Goal: Information Seeking & Learning: Find specific fact

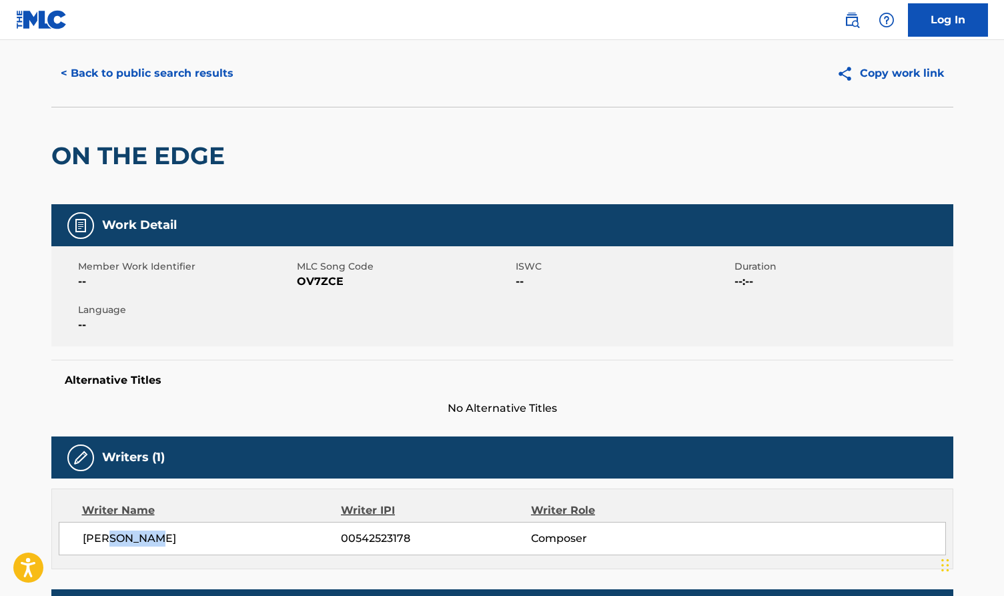
click at [196, 75] on button "< Back to public search results" at bounding box center [146, 73] width 191 height 33
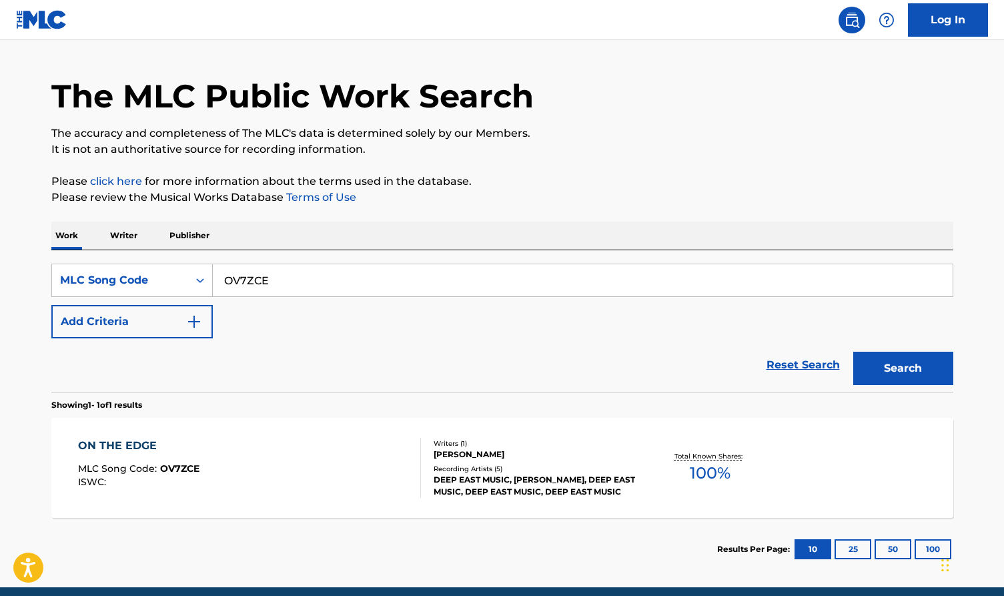
scroll to position [54, 0]
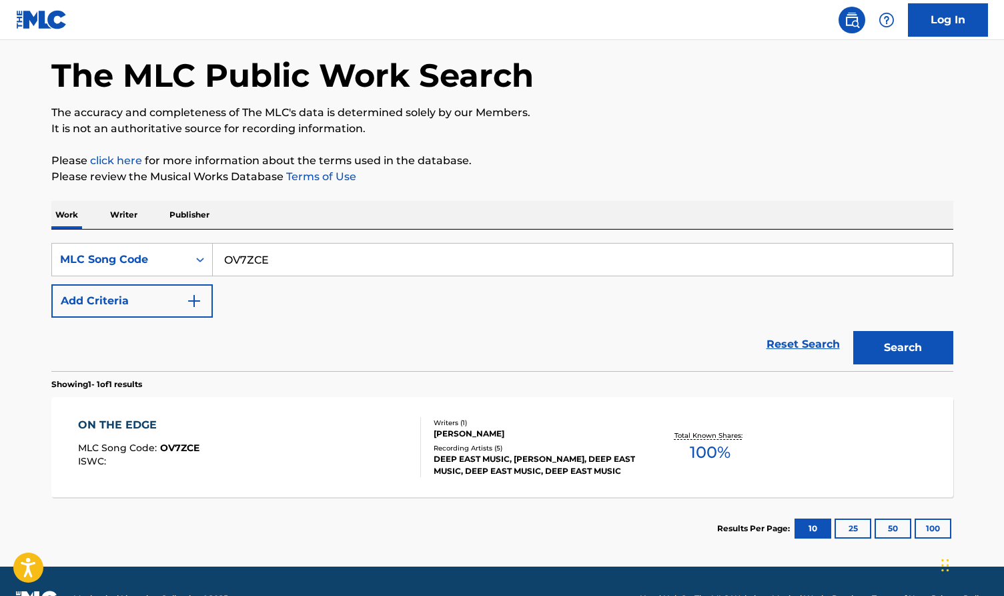
click at [288, 277] on div "SearchWithCriteriab589b7cd-bd25-4814-9caa-95ffec638e4b MLC Song Code OV7ZCE Add…" at bounding box center [502, 280] width 902 height 75
click at [294, 260] on input "OV7ZCE" at bounding box center [583, 260] width 740 height 32
paste input "MA7702"
type input "MA7702"
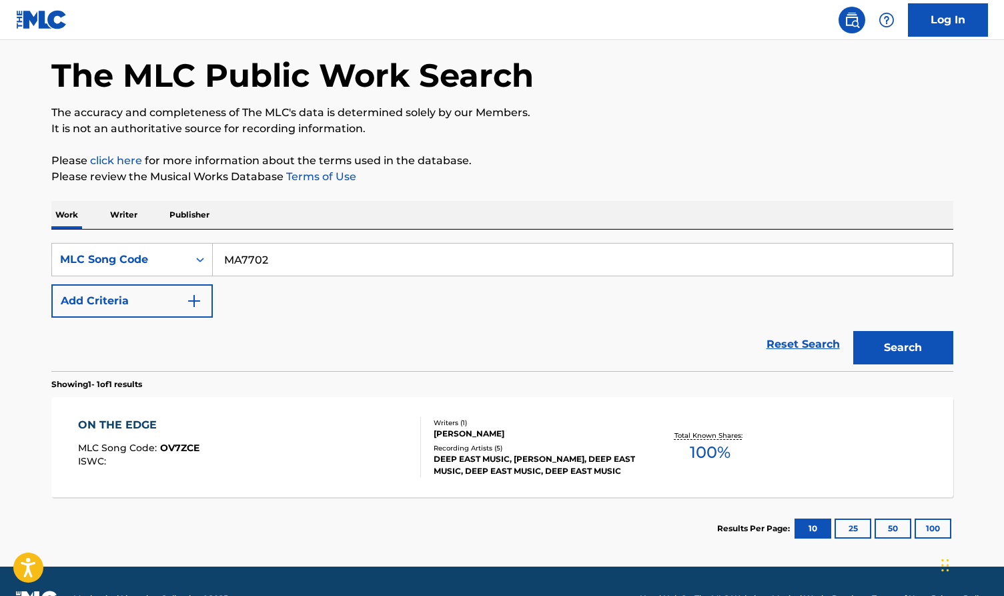
click at [898, 347] on button "Search" at bounding box center [903, 347] width 100 height 33
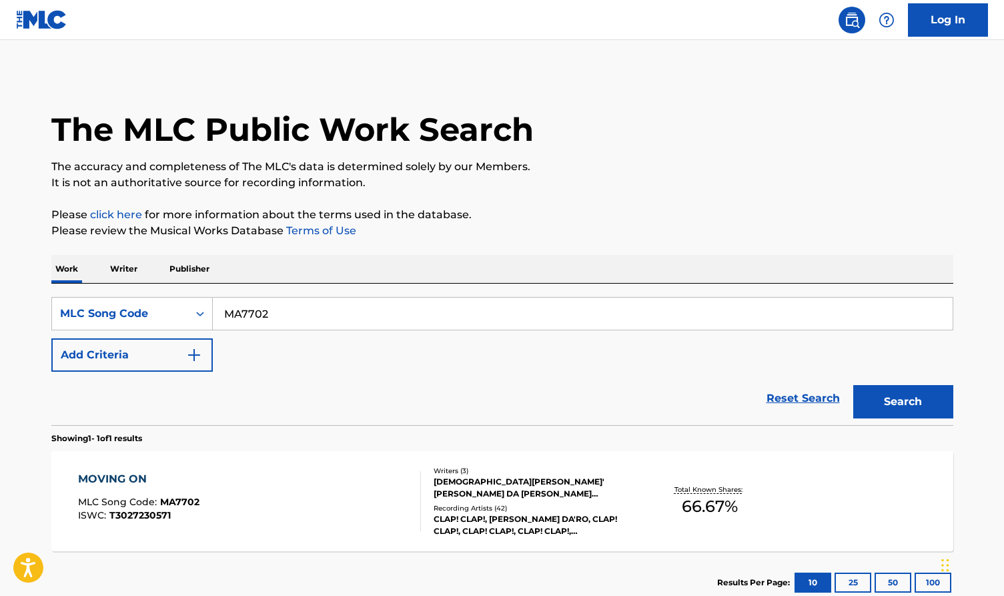
click at [328, 472] on div "MOVING ON MLC Song Code : MA7702 ISWC : T3027230571" at bounding box center [249, 501] width 343 height 60
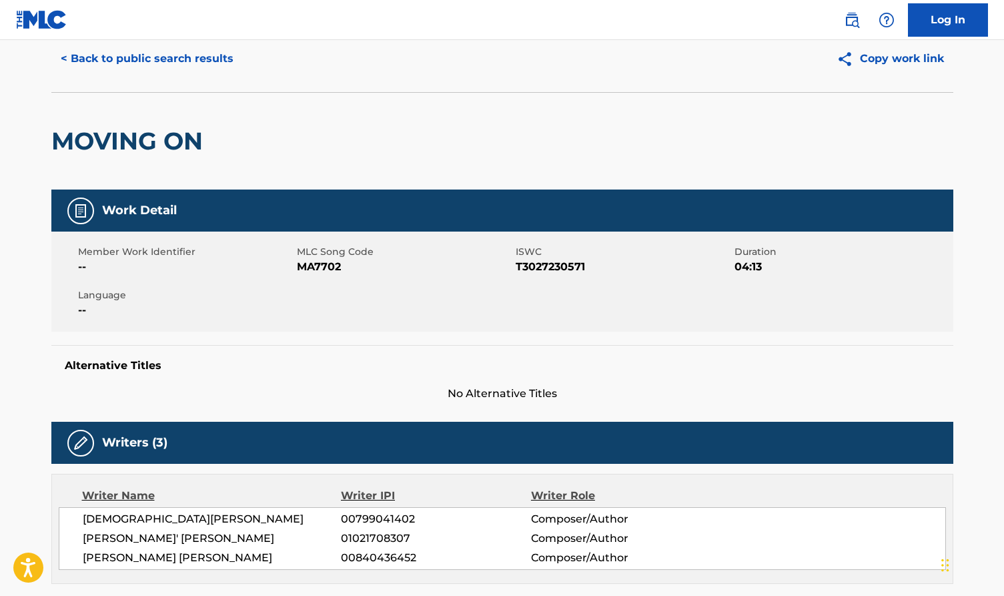
scroll to position [63, 0]
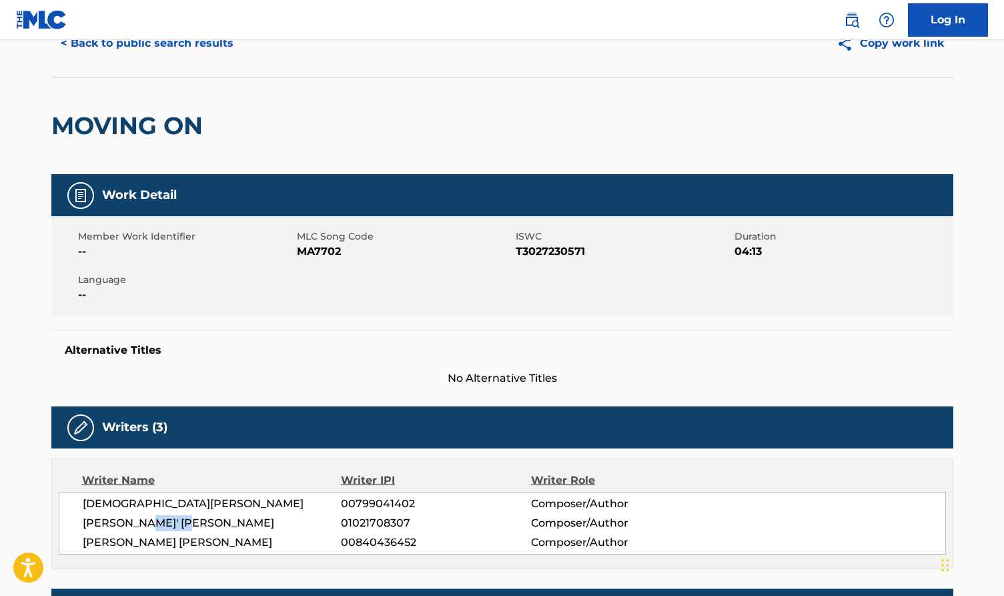
drag, startPoint x: 220, startPoint y: 527, endPoint x: 142, endPoint y: 519, distance: 78.5
click at [142, 519] on span "NICCOLO' GIORDANO" at bounding box center [212, 523] width 259 height 16
click at [212, 43] on button "< Back to public search results" at bounding box center [146, 43] width 191 height 33
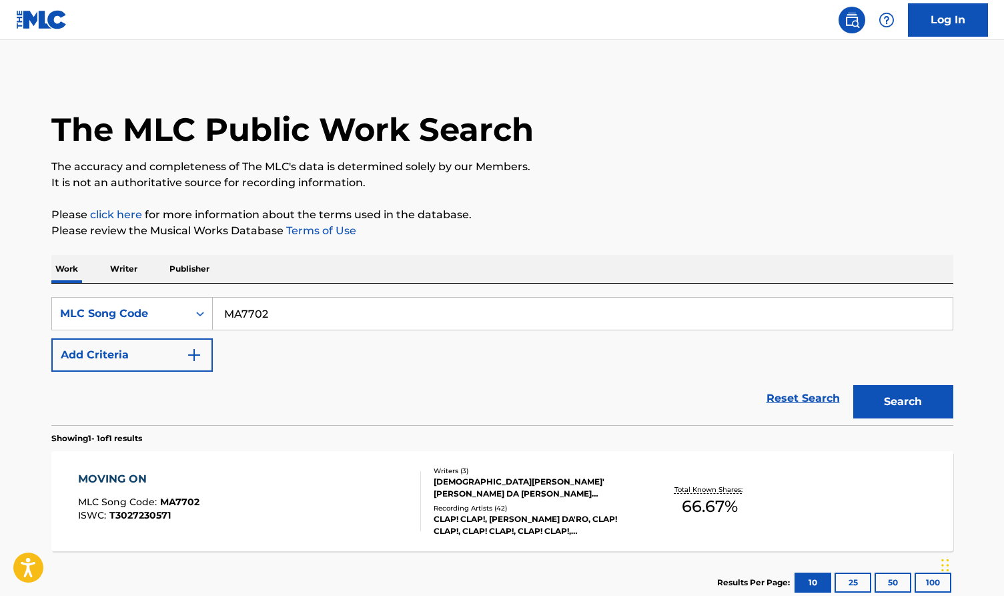
click at [266, 314] on input "MA7702" at bounding box center [583, 314] width 740 height 32
paste input "H3958L"
type input "H3958L"
click at [928, 406] on button "Search" at bounding box center [903, 401] width 100 height 33
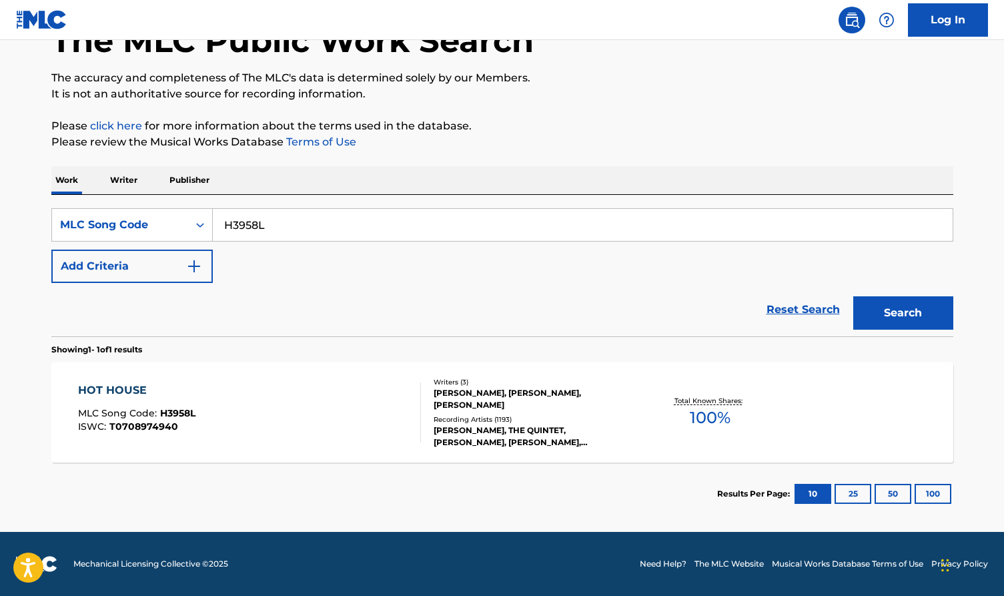
scroll to position [89, 0]
click at [356, 400] on div "HOT HOUSE MLC Song Code : H3958L ISWC : T0708974940" at bounding box center [249, 412] width 343 height 60
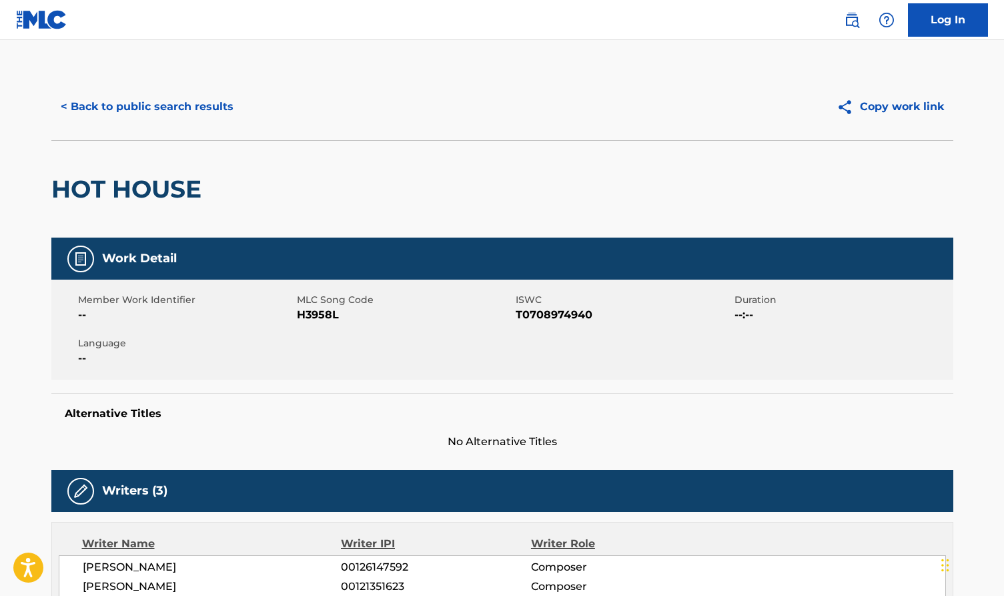
click at [206, 107] on button "< Back to public search results" at bounding box center [146, 106] width 191 height 33
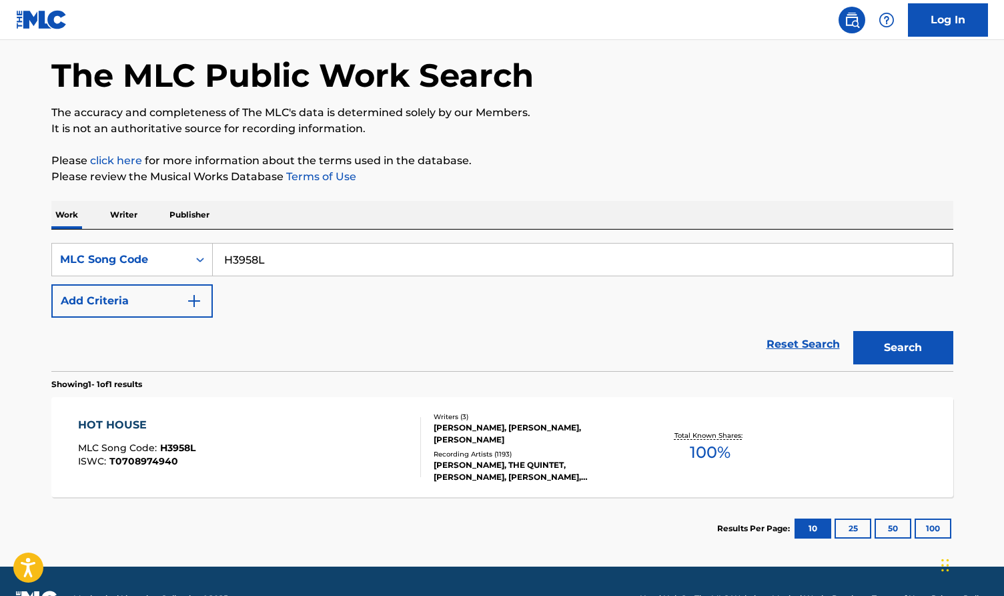
click at [281, 263] on input "H3958L" at bounding box center [583, 260] width 740 height 32
paste input "TA7Z0B"
type input "TA7Z0B"
click at [885, 349] on button "Search" at bounding box center [903, 347] width 100 height 33
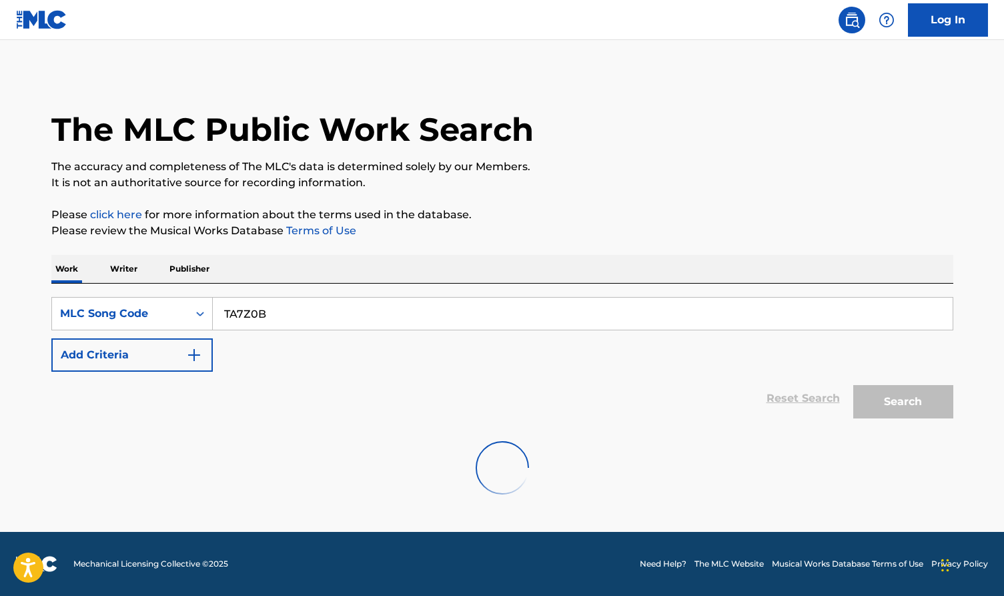
scroll to position [0, 0]
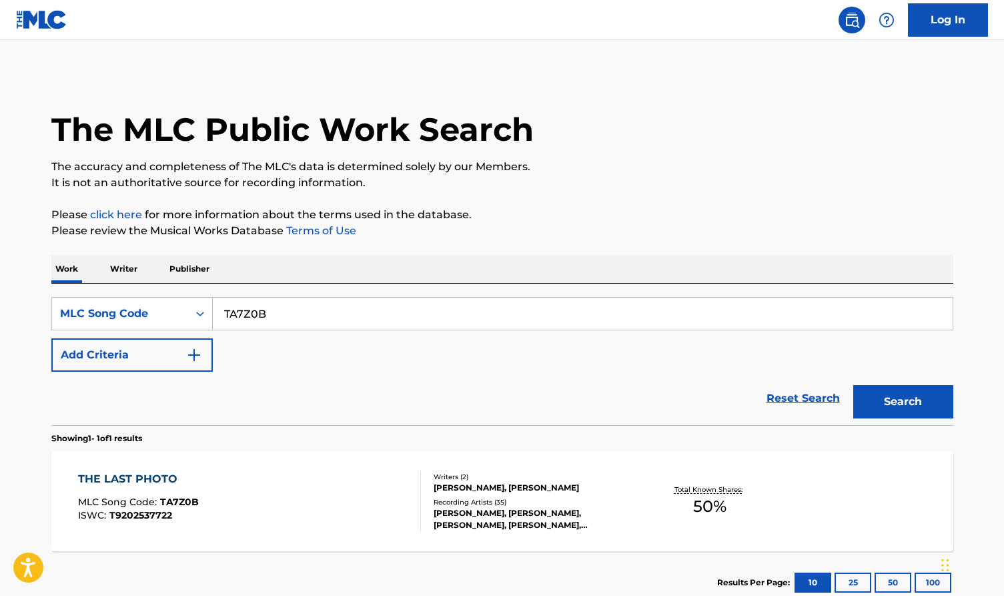
click at [350, 495] on div "THE LAST PHOTO MLC Song Code : TA7Z0B ISWC : T9202537722" at bounding box center [249, 501] width 343 height 60
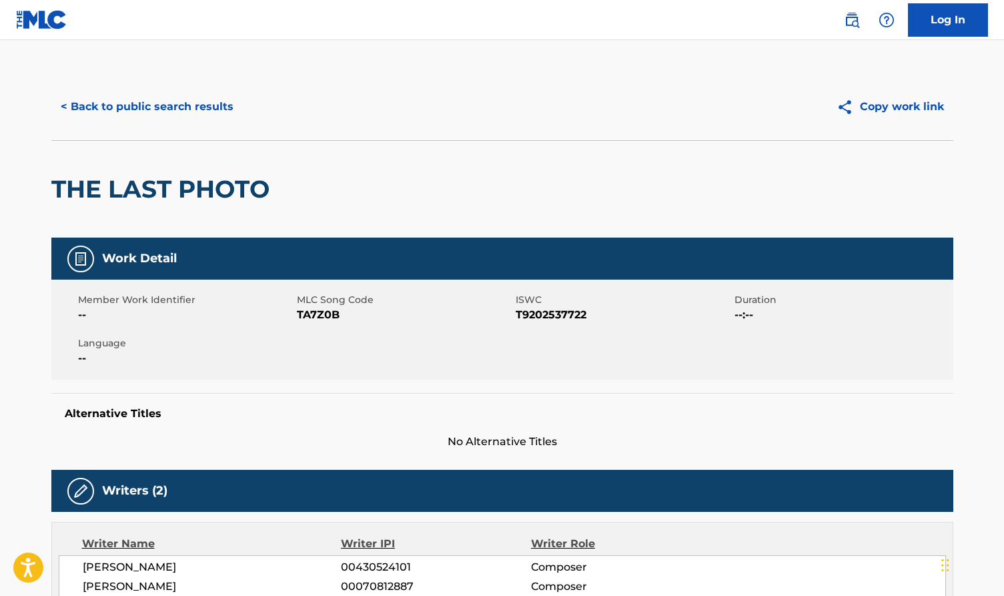
click at [200, 111] on button "< Back to public search results" at bounding box center [146, 106] width 191 height 33
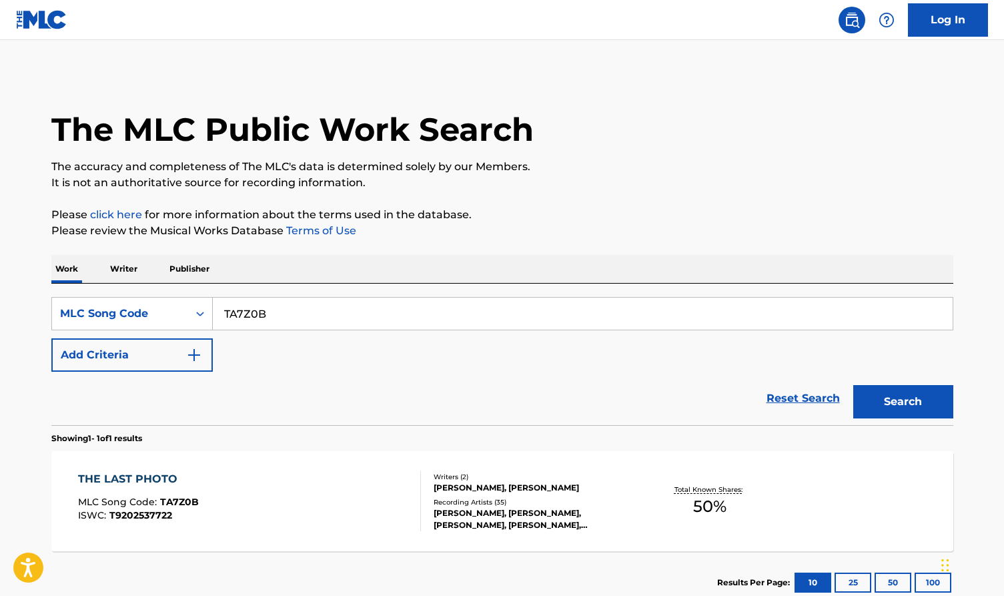
click at [309, 324] on input "TA7Z0B" at bounding box center [583, 314] width 740 height 32
paste input "LE2YZ6"
type input "LE2YZ6"
click at [896, 416] on button "Search" at bounding box center [903, 401] width 100 height 33
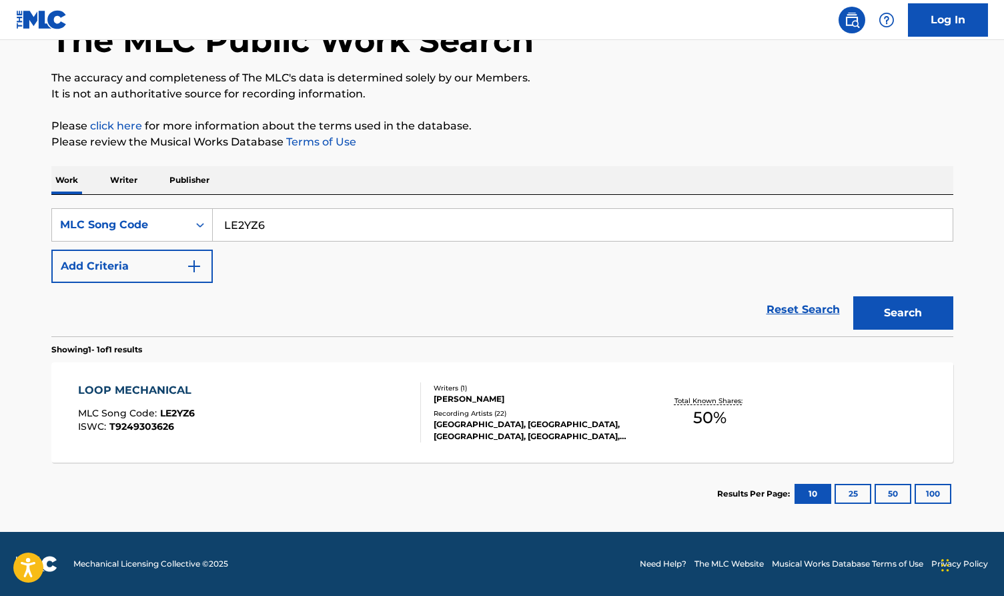
scroll to position [89, 0]
click at [522, 390] on div "Writers ( 1 )" at bounding box center [535, 388] width 202 height 10
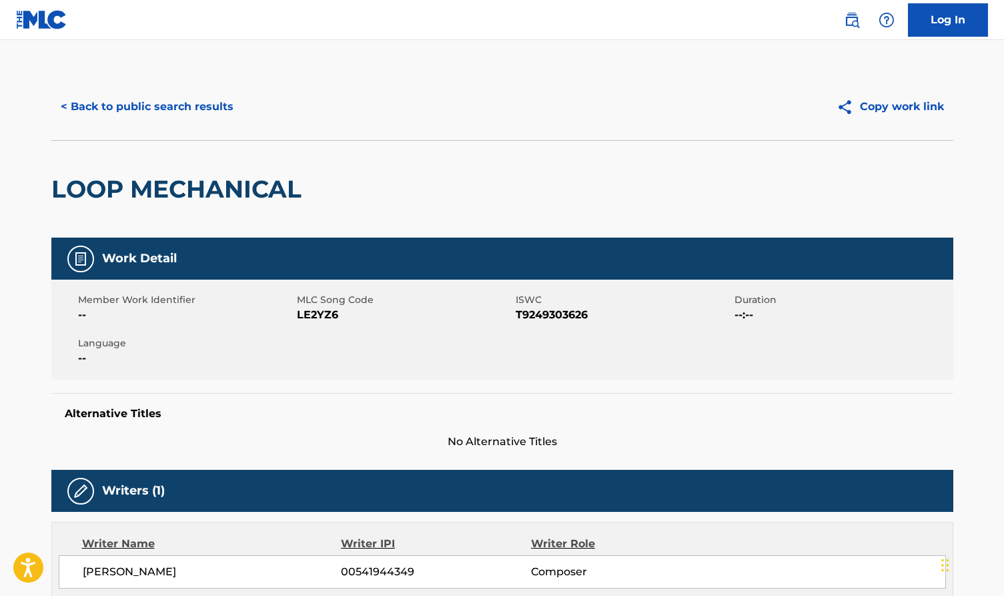
click at [195, 114] on button "< Back to public search results" at bounding box center [146, 106] width 191 height 33
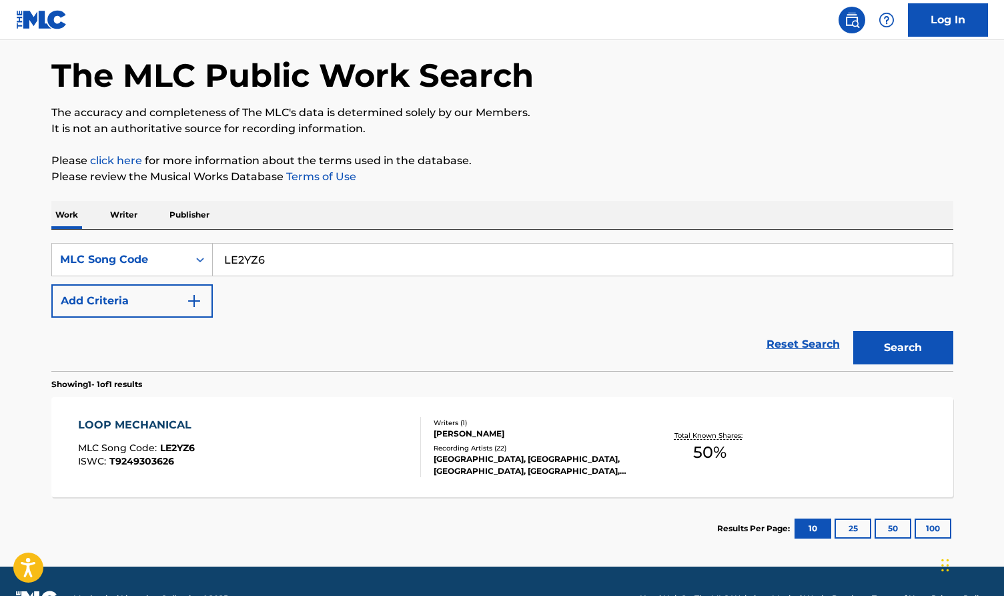
click at [332, 247] on input "LE2YZ6" at bounding box center [583, 260] width 740 height 32
click at [380, 494] on div "LOOP MECHANICAL MLC Song Code : LE2YZ6 ISWC : T9249303626 Writers ( 1 ) ANDREA …" at bounding box center [502, 447] width 902 height 100
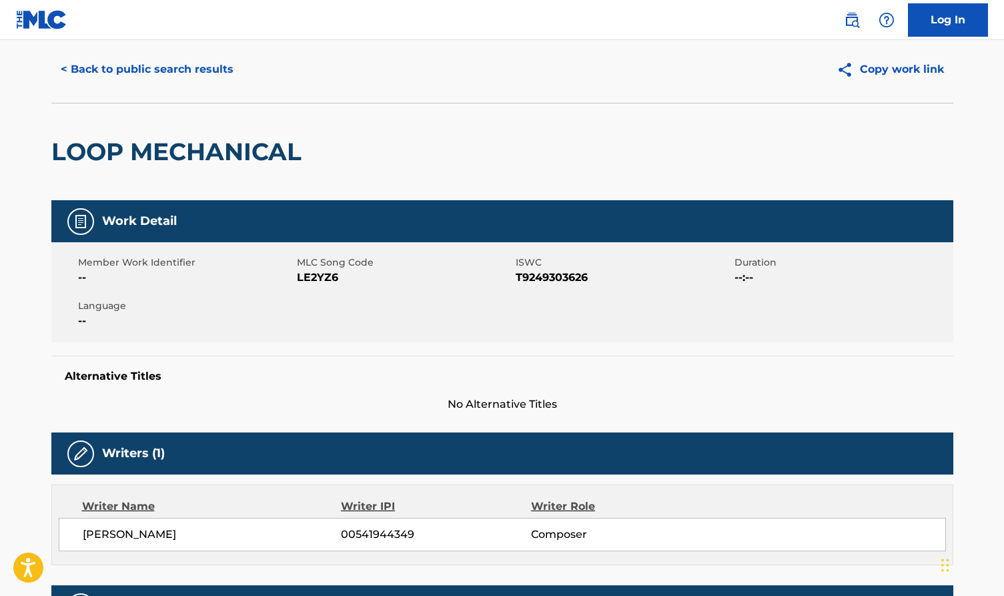
scroll to position [54, 0]
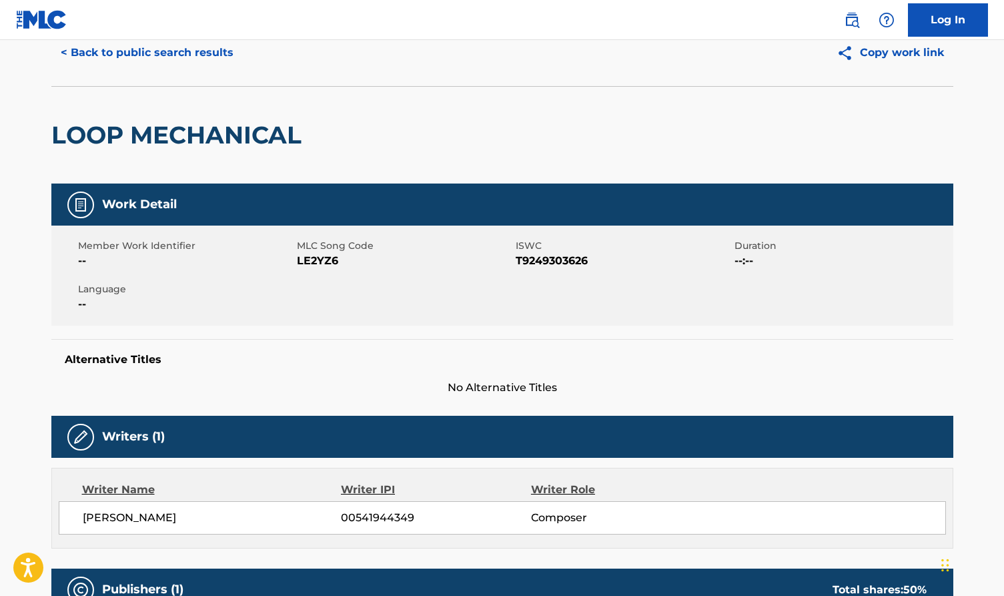
click at [165, 515] on span "ANDREA GAGLIARDI" at bounding box center [212, 518] width 259 height 16
copy span "GAGLIARDI"
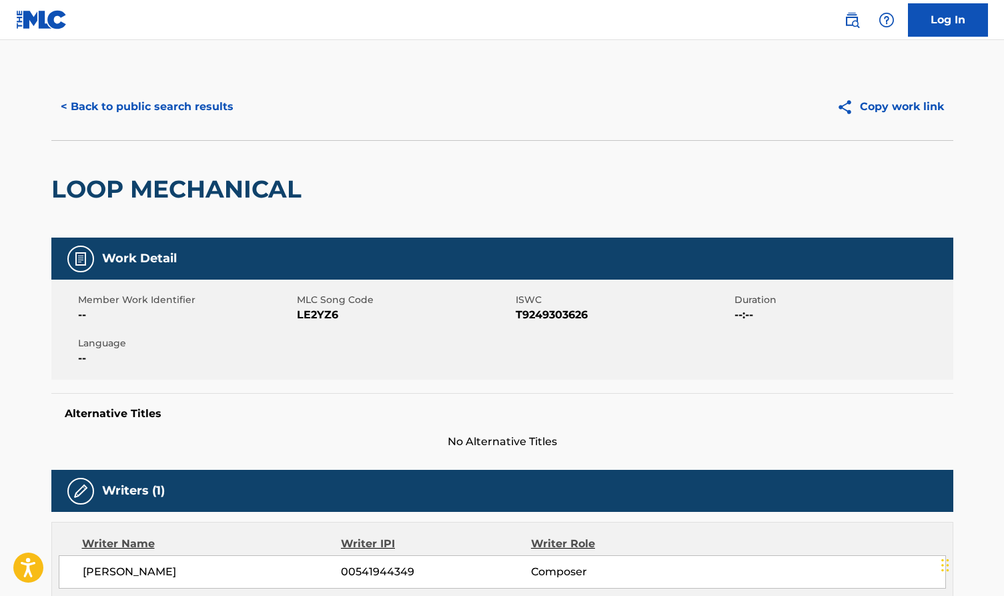
scroll to position [0, 0]
click at [168, 103] on button "< Back to public search results" at bounding box center [146, 106] width 191 height 33
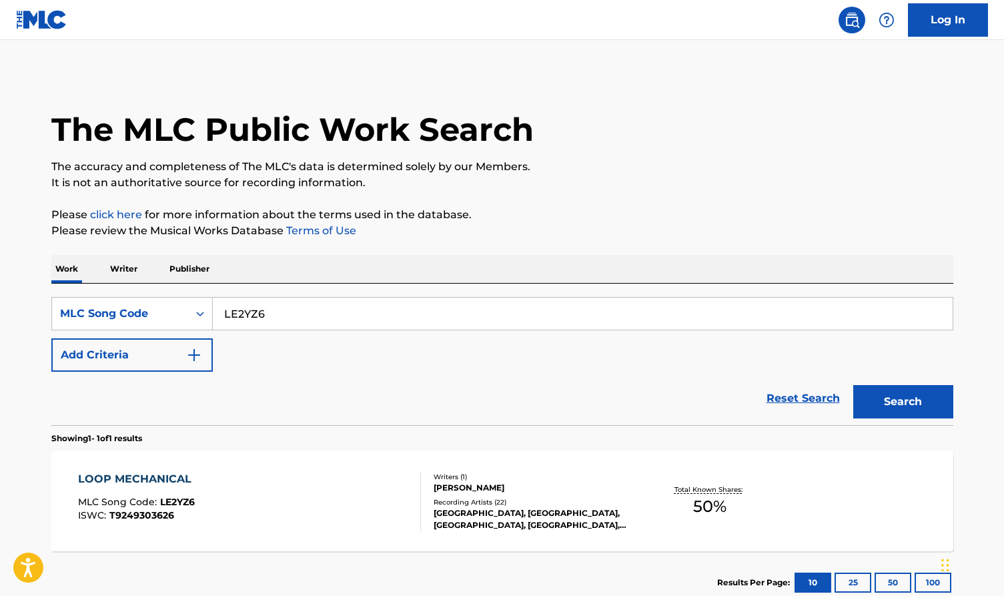
scroll to position [54, 0]
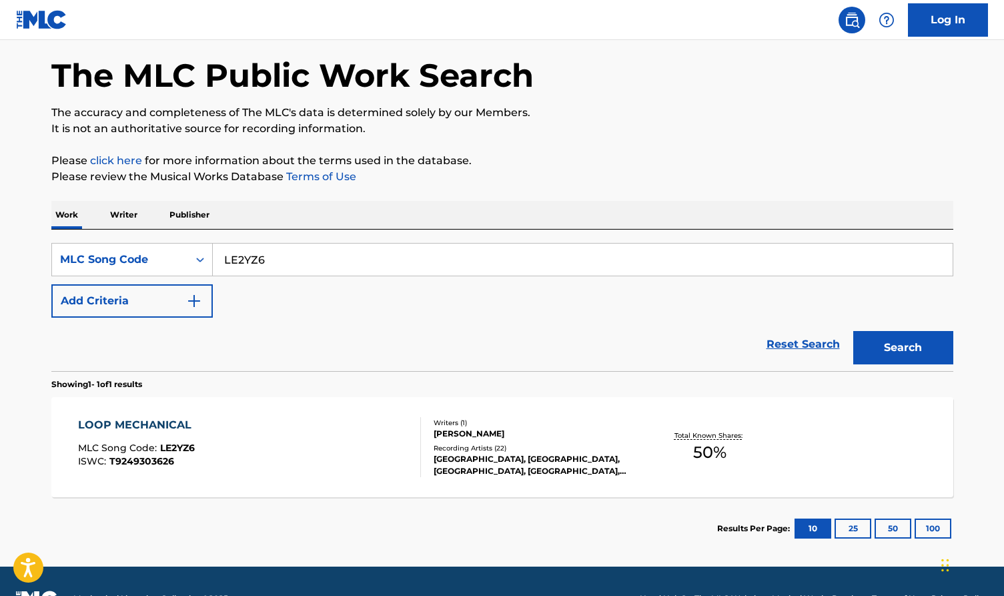
click at [306, 249] on input "LE2YZ6" at bounding box center [583, 260] width 740 height 32
paste input "WB7SS9"
type input "WB7SS9"
click at [896, 337] on button "Search" at bounding box center [903, 347] width 100 height 33
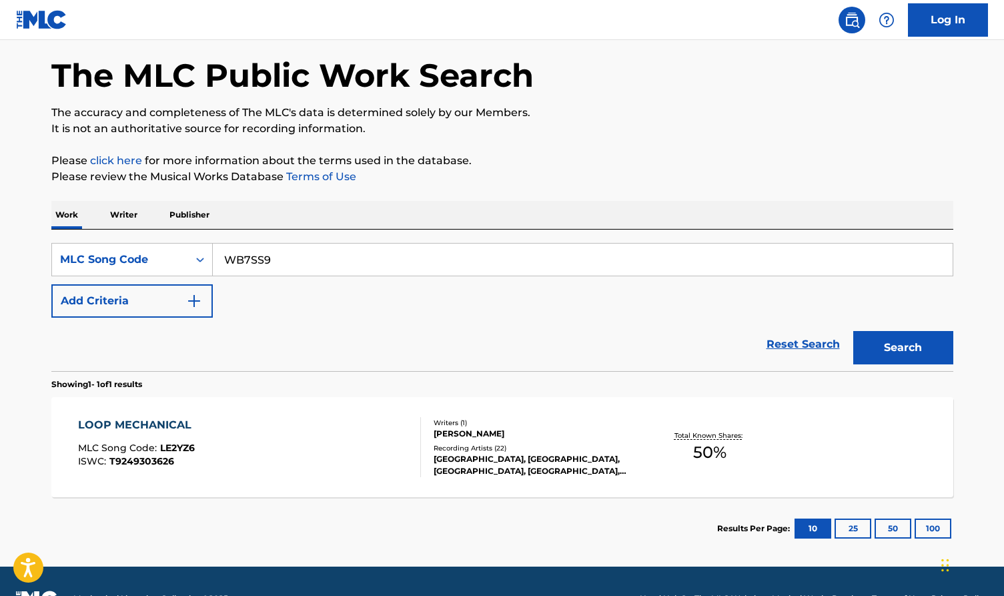
scroll to position [0, 0]
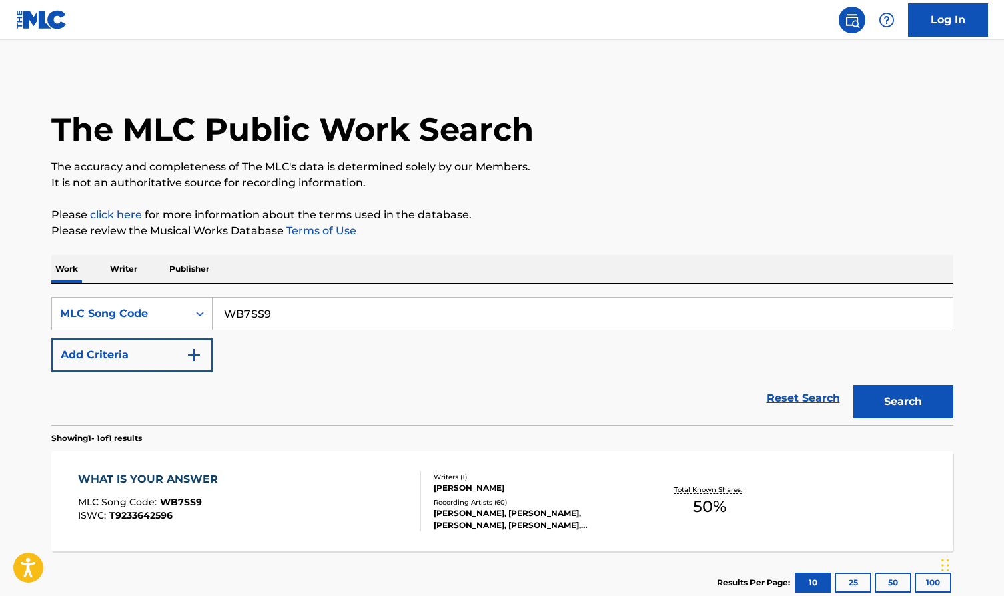
click at [362, 490] on div "WHAT IS YOUR ANSWER MLC Song Code : WB7SS9 ISWC : T9233642596" at bounding box center [249, 501] width 343 height 60
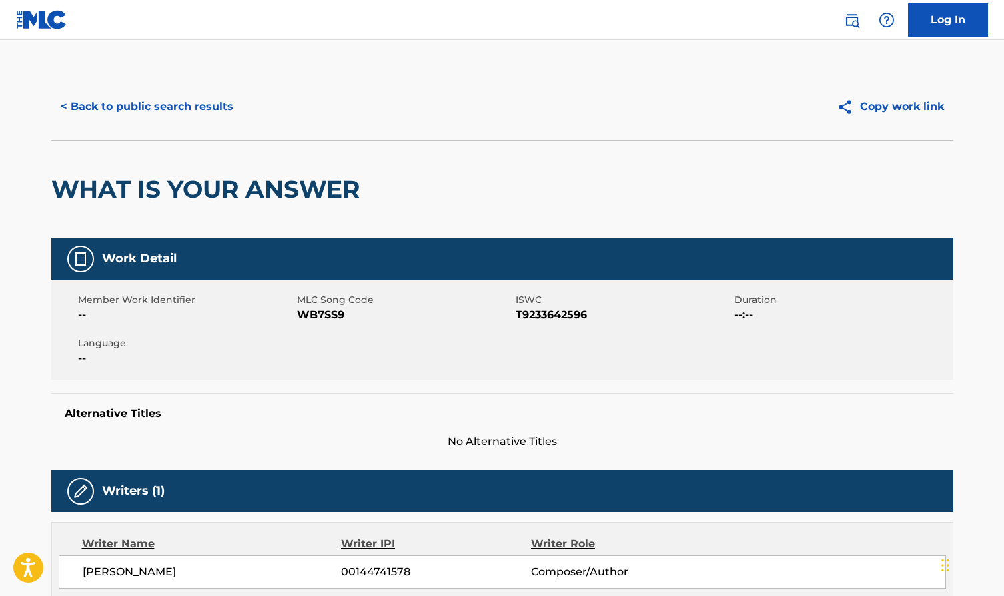
drag, startPoint x: 212, startPoint y: 567, endPoint x: 131, endPoint y: 566, distance: 80.1
click at [131, 566] on span "MARCO MALINVERNO" at bounding box center [212, 572] width 259 height 16
copy span "MALINVERNO"
click at [182, 114] on button "< Back to public search results" at bounding box center [146, 106] width 191 height 33
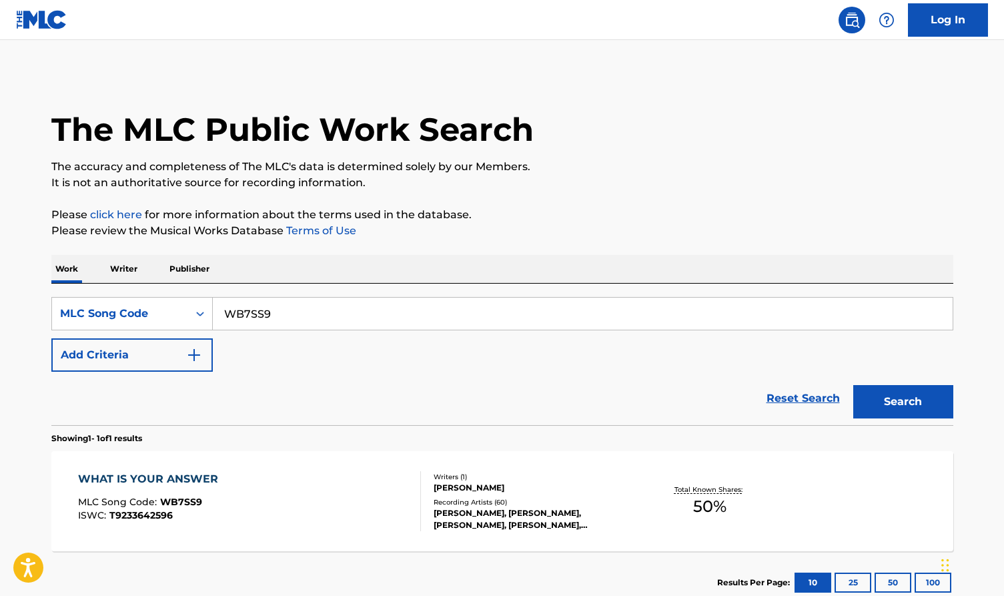
click at [292, 314] on input "WB7SS9" at bounding box center [583, 314] width 740 height 32
paste input "A76142"
type input "A76142"
click at [899, 395] on button "Search" at bounding box center [903, 401] width 100 height 33
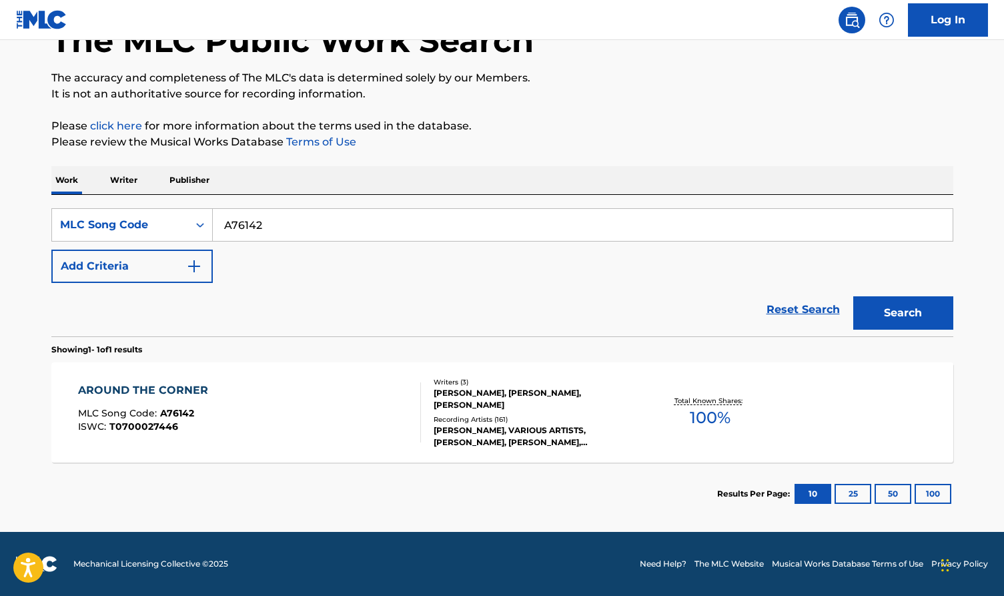
scroll to position [89, 0]
click at [439, 407] on div "Writers ( 3 ) VITO PALLAVICINI, CARL SIGMAN, EZIO LEONI Recording Artists ( 161…" at bounding box center [528, 412] width 214 height 71
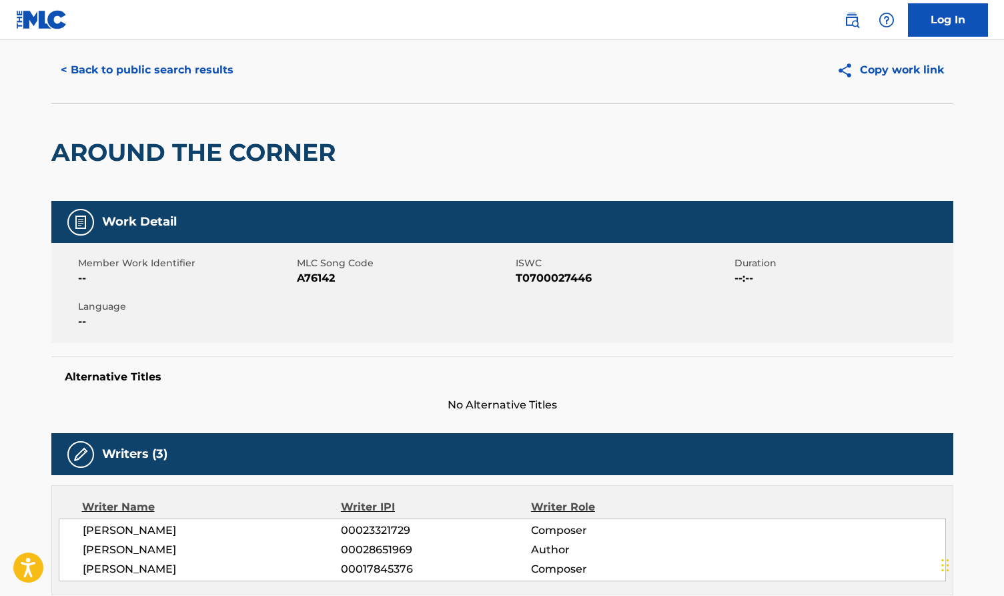
scroll to position [58, 0]
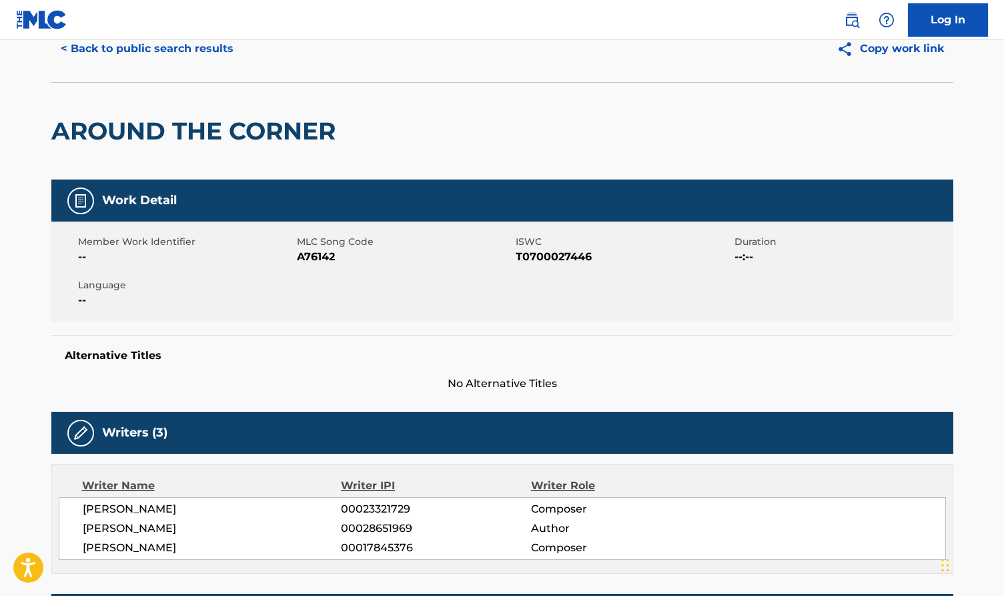
click at [156, 502] on span "VITO PALLAVICINI" at bounding box center [212, 509] width 259 height 16
copy span "PALLAVICINI"
click at [216, 56] on button "< Back to public search results" at bounding box center [146, 48] width 191 height 33
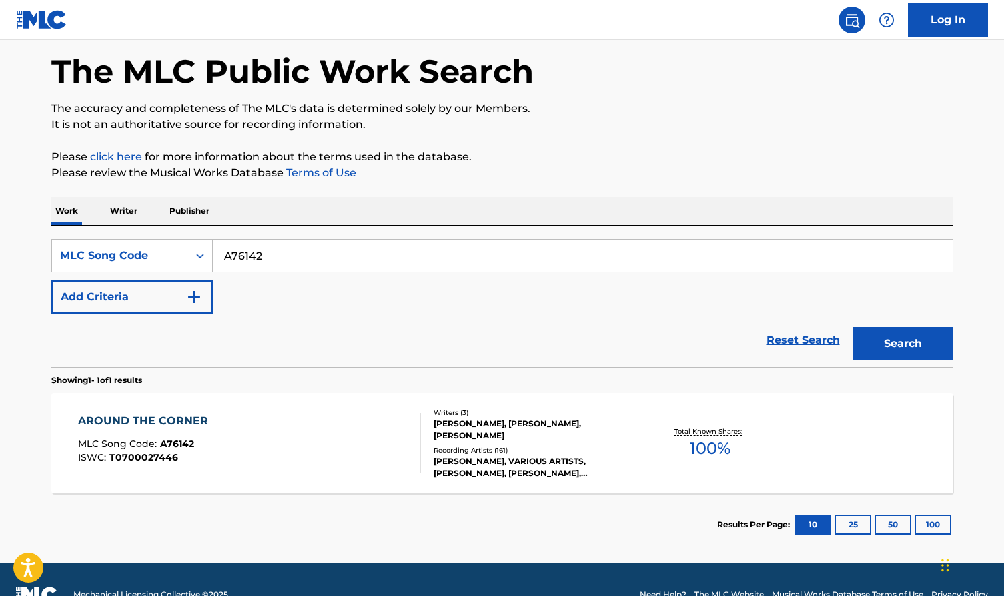
scroll to position [54, 0]
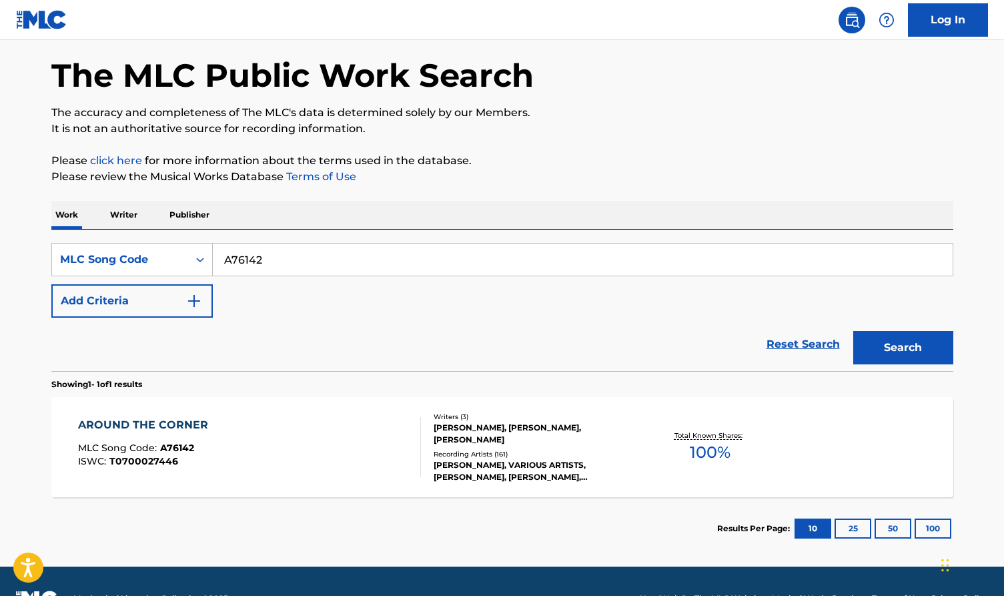
click at [316, 256] on input "A76142" at bounding box center [583, 260] width 740 height 32
paste input "H1706S"
type input "H1706S"
click at [948, 330] on div "Search" at bounding box center [900, 344] width 107 height 53
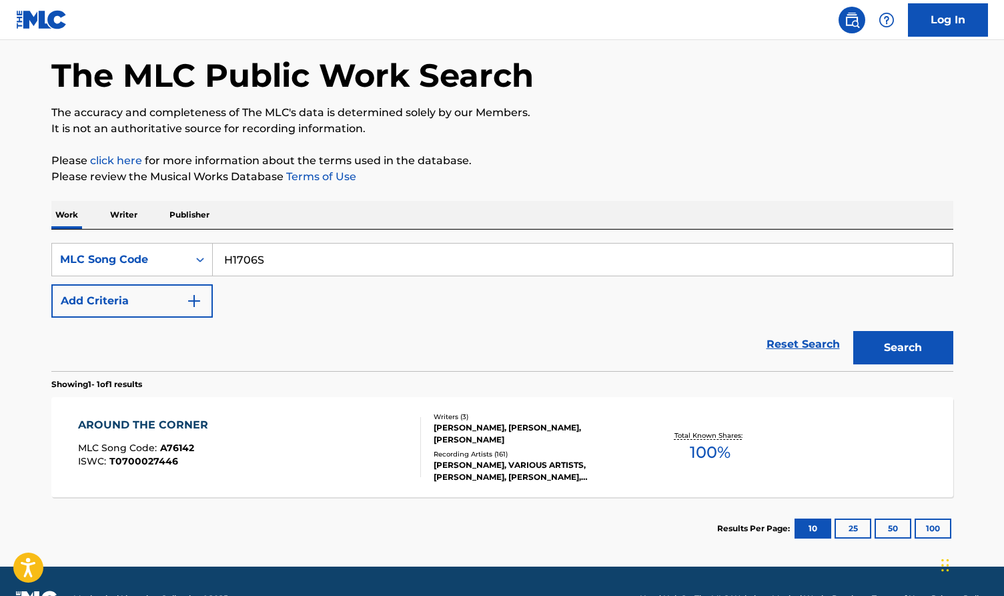
click at [923, 336] on button "Search" at bounding box center [903, 347] width 100 height 33
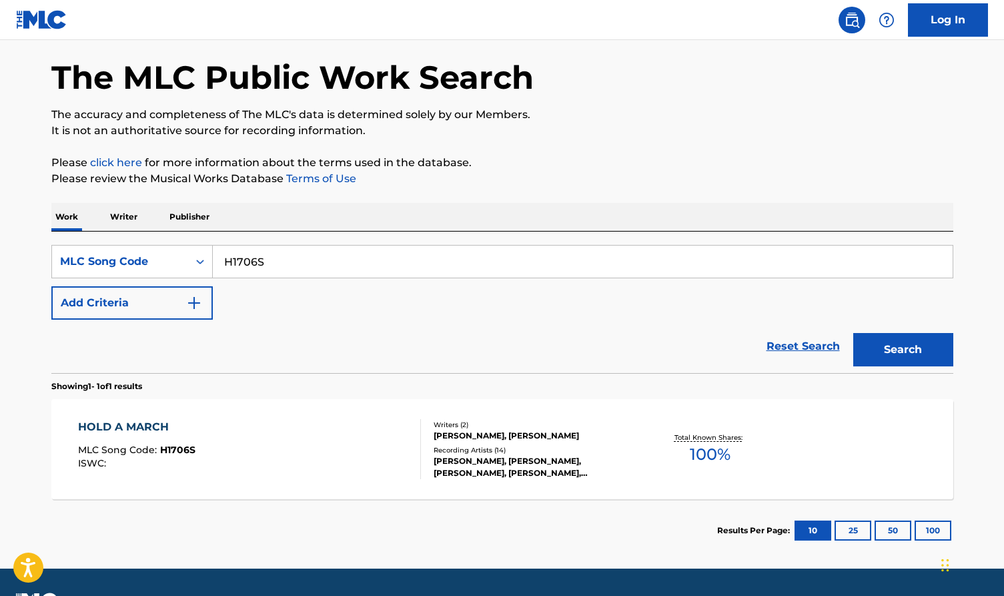
scroll to position [81, 0]
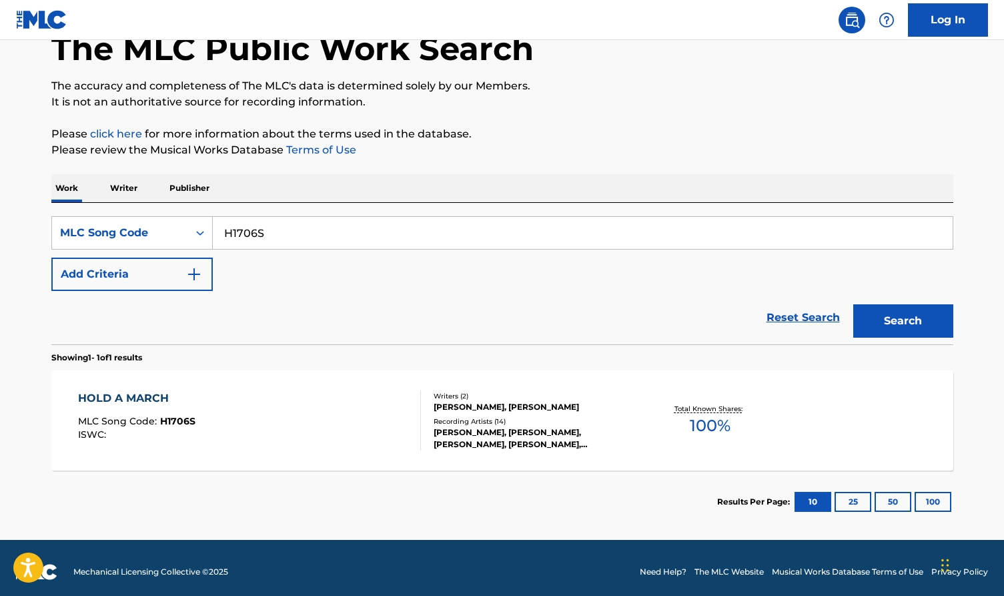
click at [516, 390] on div "HOLD A MARCH MLC Song Code : H1706S ISWC : Writers ( 2 ) ANDREW LLOYD-WEBBER, M…" at bounding box center [502, 420] width 902 height 100
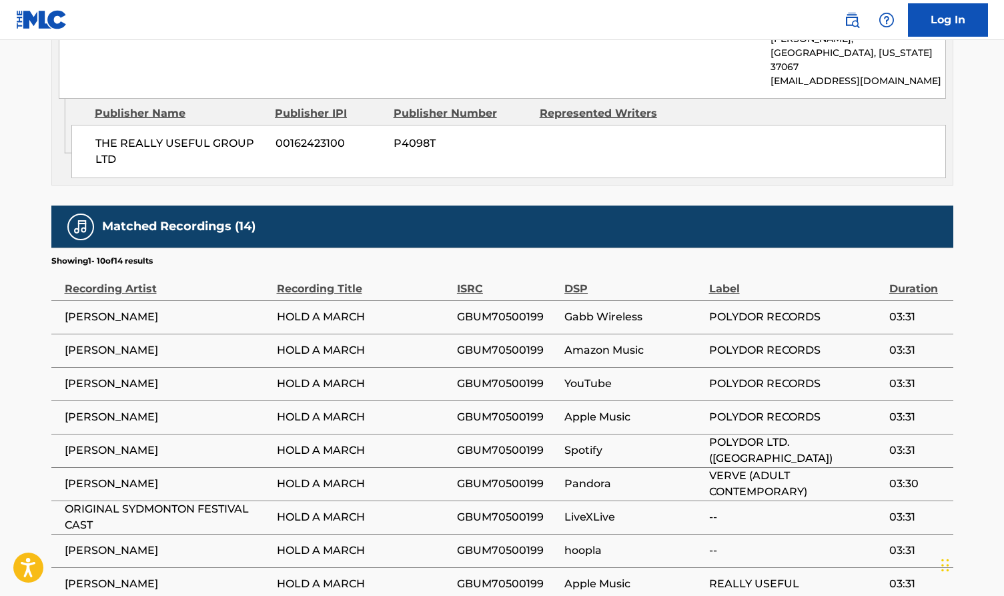
scroll to position [997, 0]
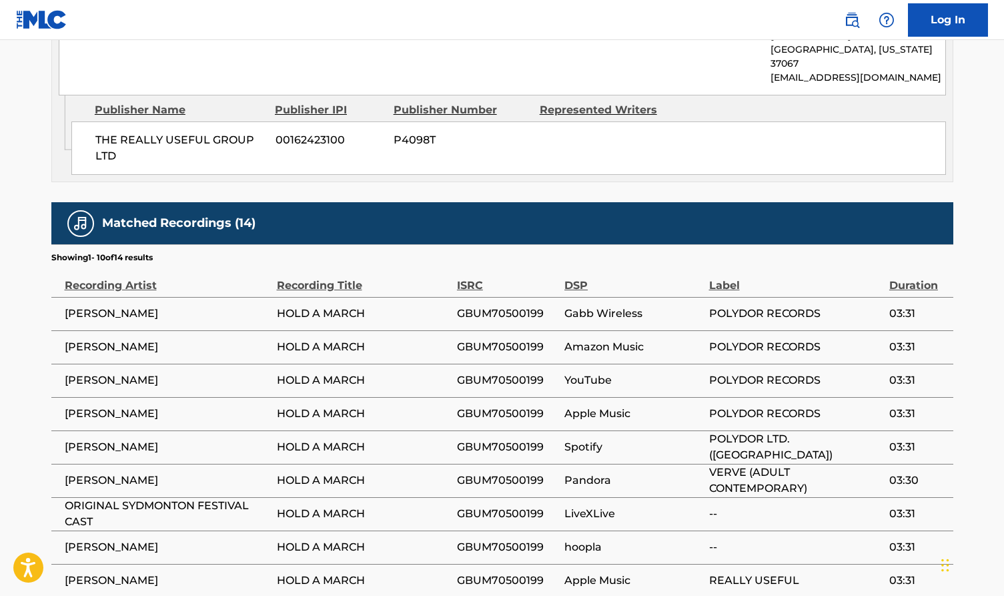
click at [169, 372] on span "ANDREW LLOYD WEBBER" at bounding box center [168, 380] width 206 height 16
copy div "ANDREW LLOYD WEBBER"
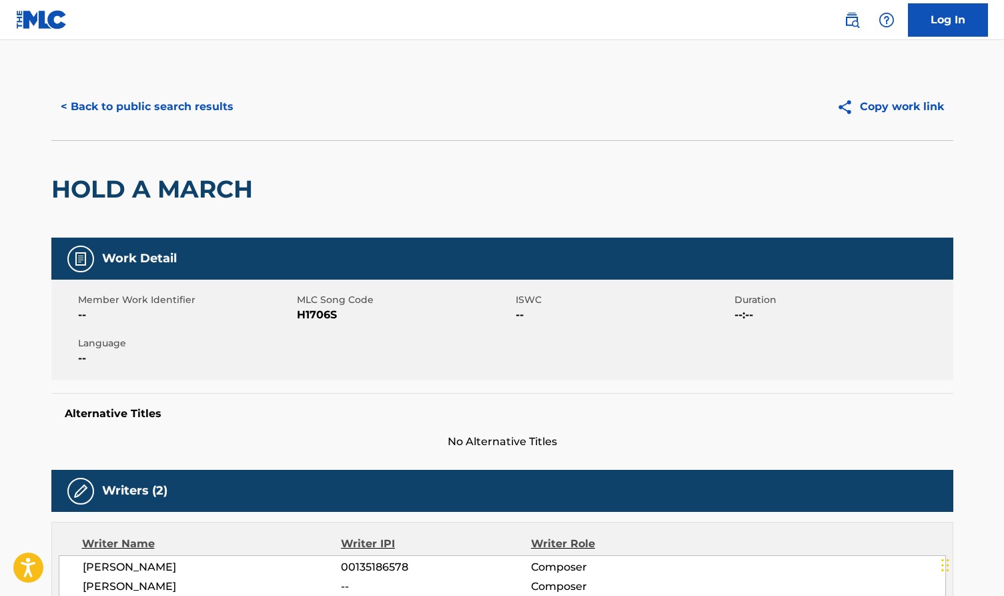
scroll to position [0, 0]
click at [143, 100] on button "< Back to public search results" at bounding box center [146, 106] width 191 height 33
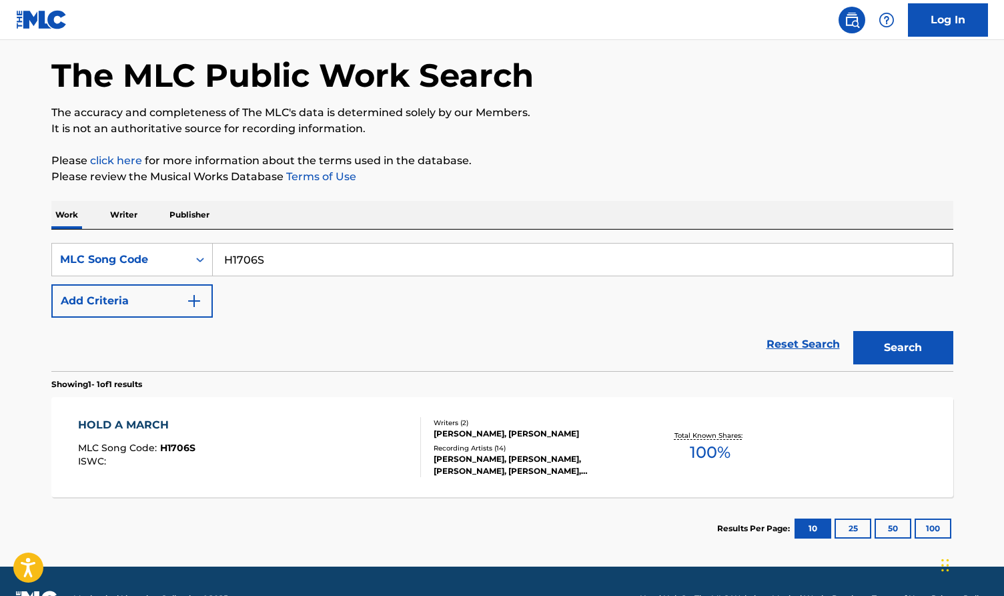
click at [298, 272] on input "H1706S" at bounding box center [583, 260] width 740 height 32
paste input "E77240"
type input "E77240"
click at [903, 348] on button "Search" at bounding box center [903, 347] width 100 height 33
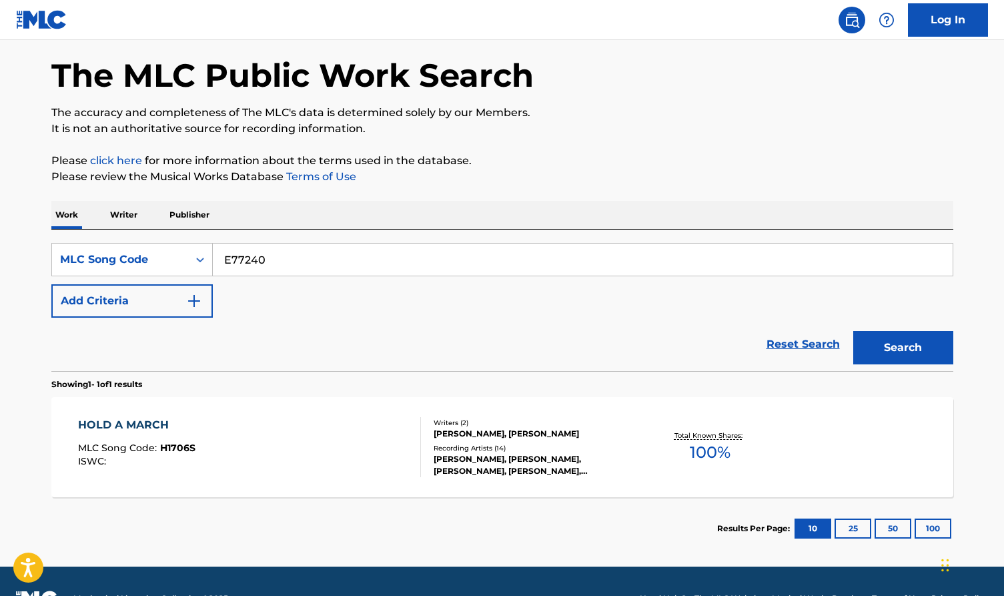
scroll to position [0, 0]
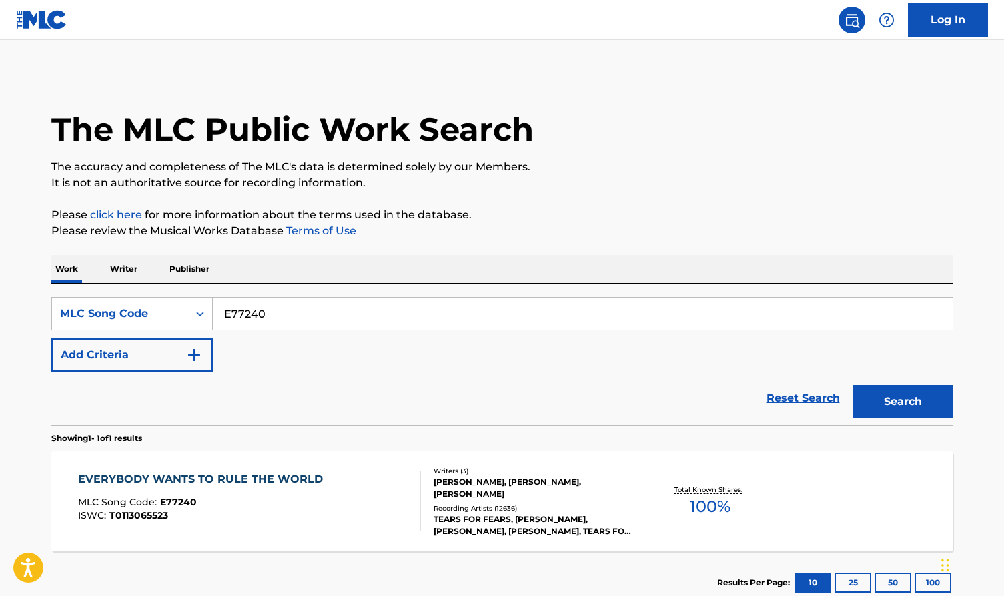
click at [341, 475] on div "EVERYBODY WANTS TO RULE THE WORLD MLC Song Code : E77240 ISWC : T0113065523" at bounding box center [249, 501] width 343 height 60
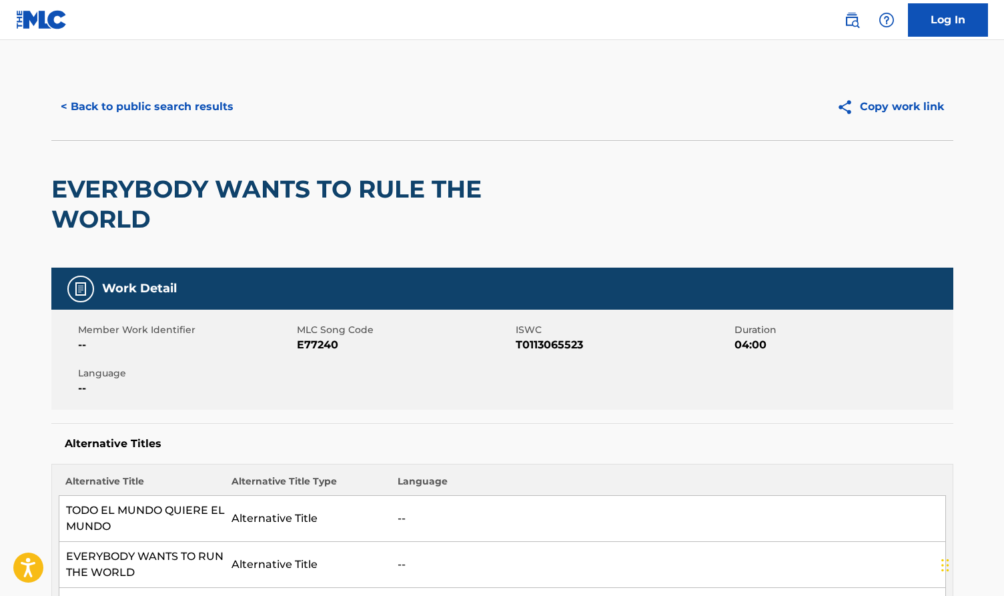
click at [202, 108] on button "< Back to public search results" at bounding box center [146, 106] width 191 height 33
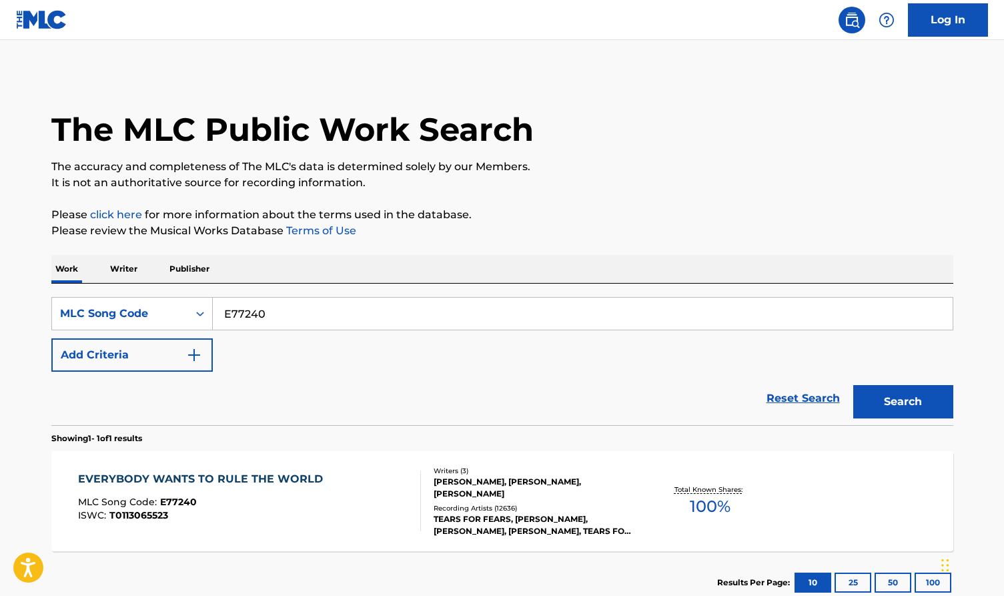
click at [345, 300] on input "E77240" at bounding box center [583, 314] width 740 height 32
paste input "CB0SFJ"
click at [857, 390] on button "Search" at bounding box center [903, 401] width 100 height 33
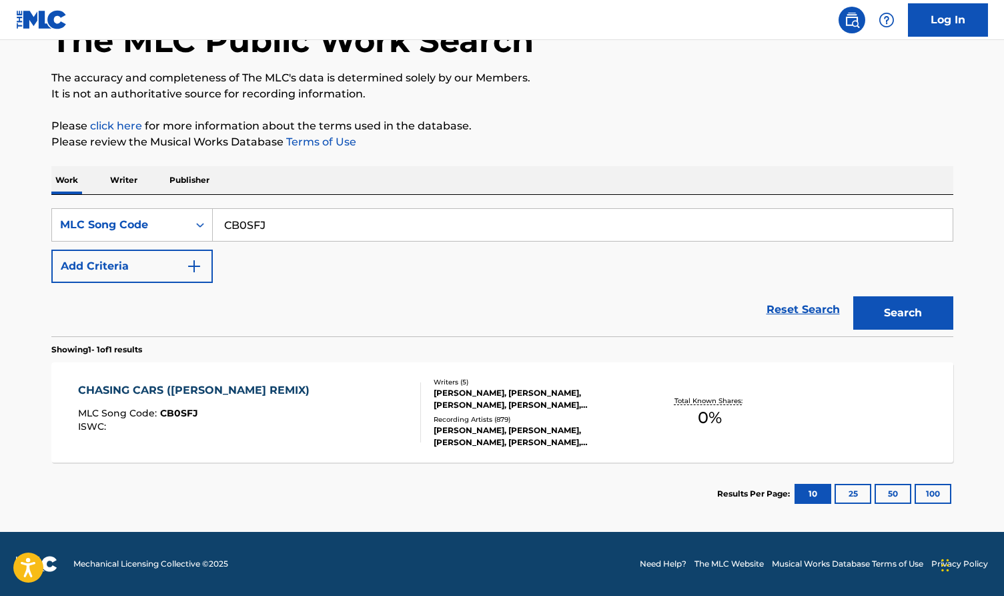
scroll to position [89, 0]
click at [284, 225] on input "CB0SFJ" at bounding box center [583, 225] width 740 height 32
paste input "2347F"
type input "C2347F"
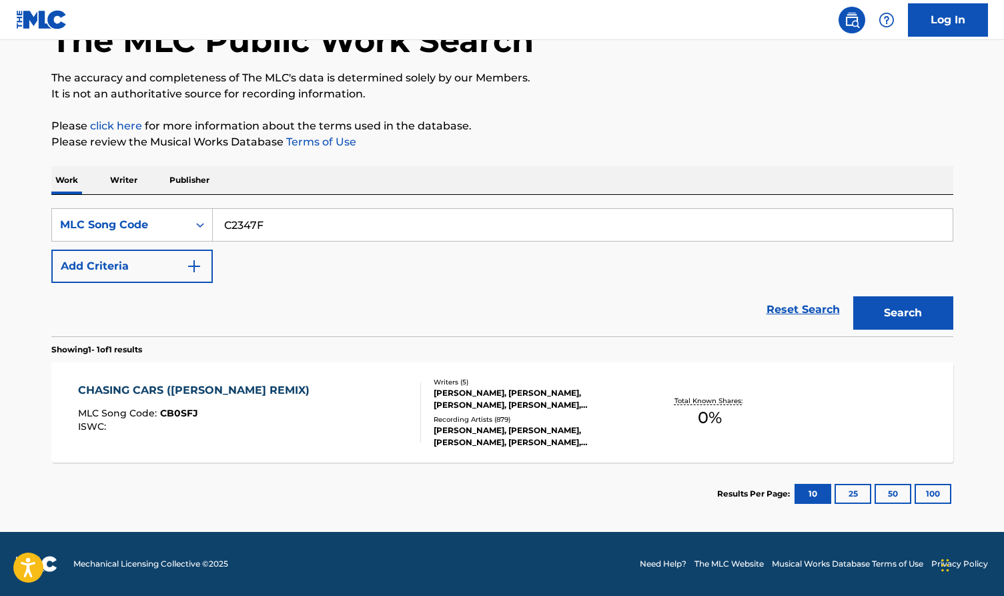
click at [950, 319] on button "Search" at bounding box center [903, 312] width 100 height 33
click at [400, 447] on div "CHASING CARS MLC Song Code : C2347F ISWC : T9001665254 Writers ( 5 ) NATHAN CON…" at bounding box center [502, 412] width 902 height 100
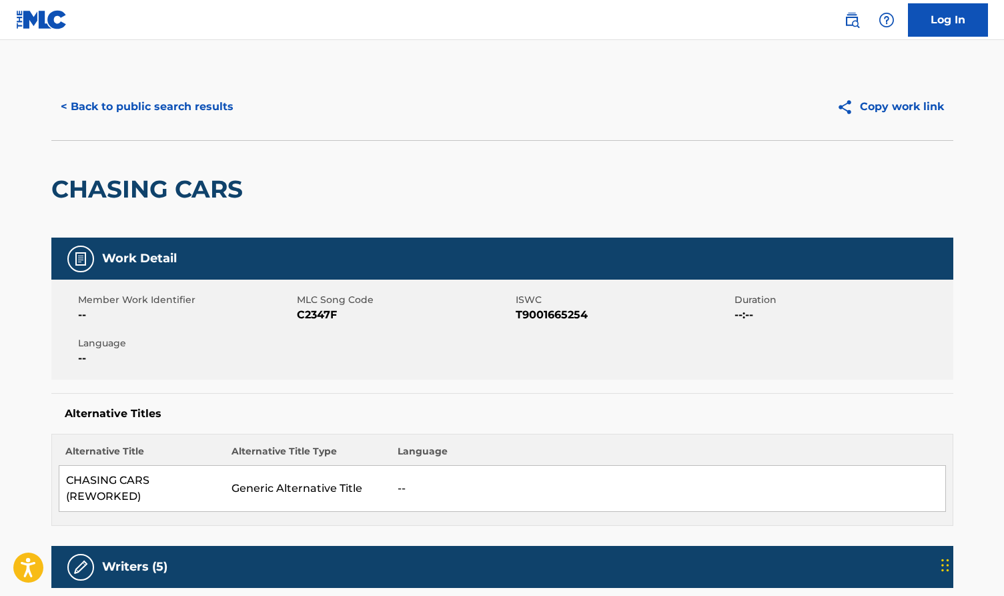
click at [218, 114] on button "< Back to public search results" at bounding box center [146, 106] width 191 height 33
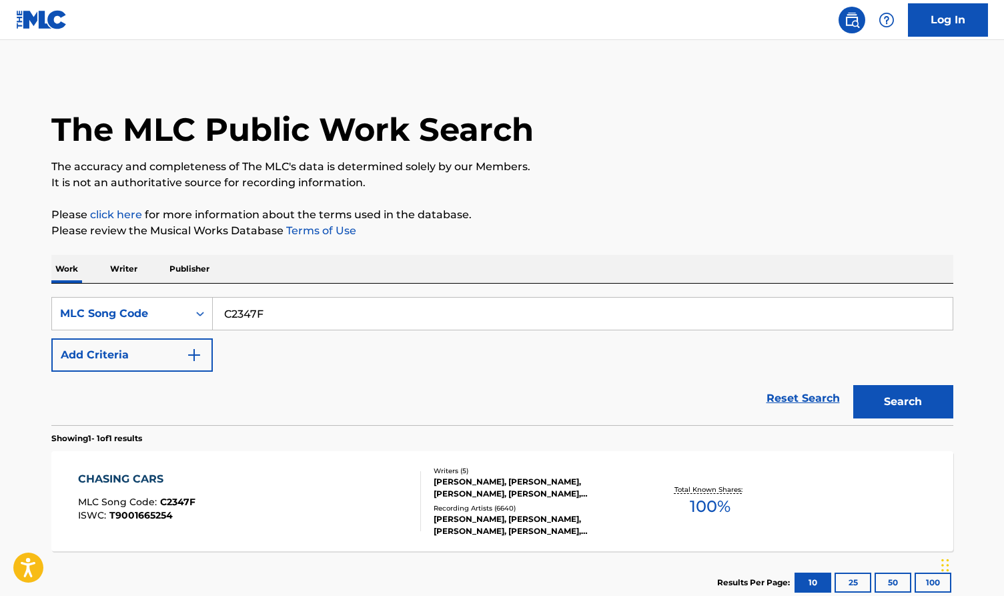
scroll to position [54, 0]
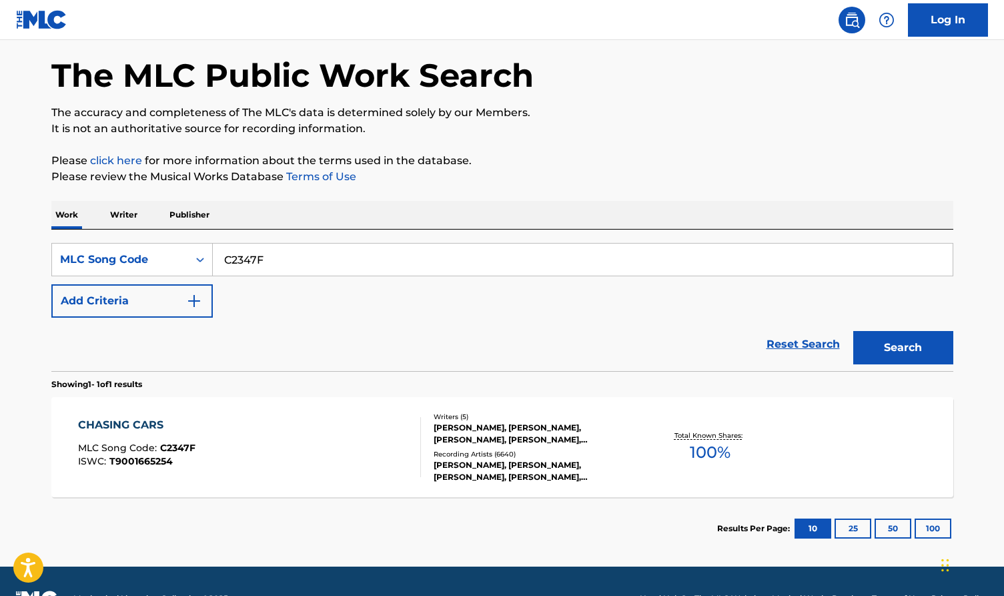
click at [390, 250] on input "C2347F" at bounding box center [583, 260] width 740 height 32
paste input "CB0SFJ"
click at [408, 258] on input "CB0SFJC2347F" at bounding box center [583, 260] width 740 height 32
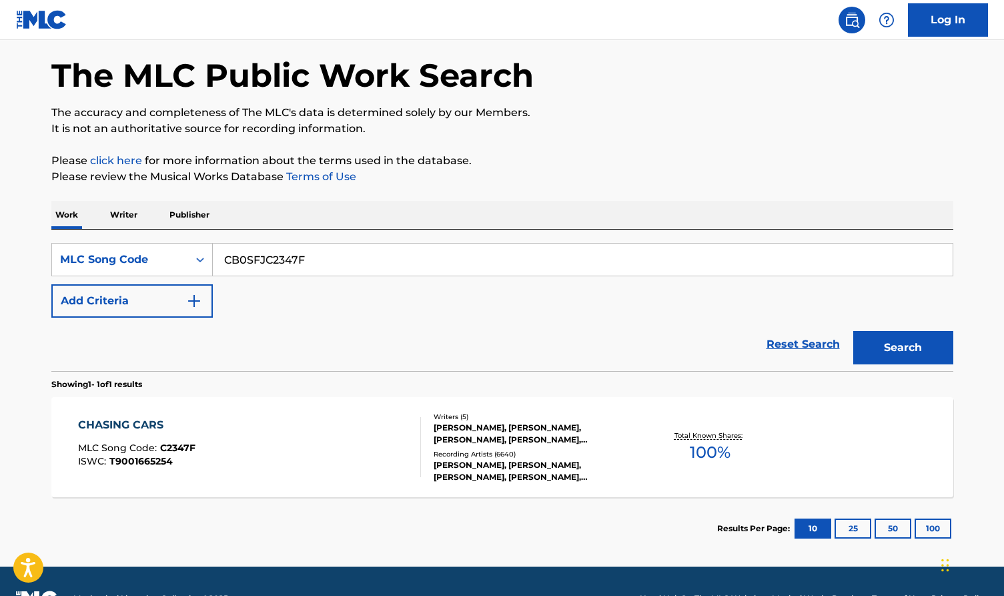
click at [408, 258] on input "CB0SFJC2347F" at bounding box center [583, 260] width 740 height 32
paste input "Search Form"
click at [956, 341] on div "The MLC Public Work Search The accuracy and completeness of The MLC's data is d…" at bounding box center [502, 289] width 934 height 540
click at [935, 342] on button "Search" at bounding box center [903, 347] width 100 height 33
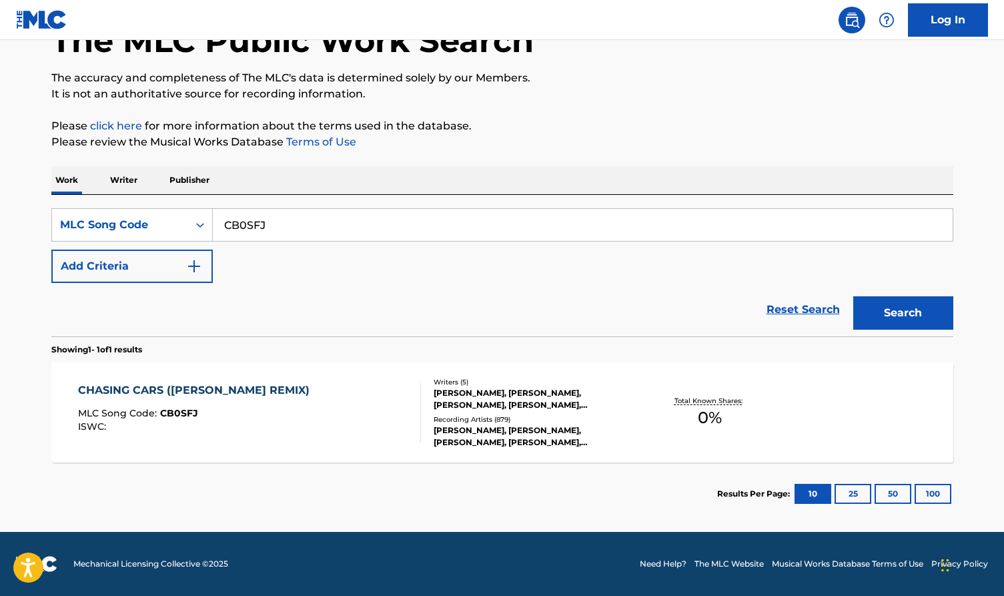
scroll to position [89, 0]
click at [338, 230] on input "CB0SFJ" at bounding box center [583, 225] width 740 height 32
paste input "2347F"
type input "C2347F"
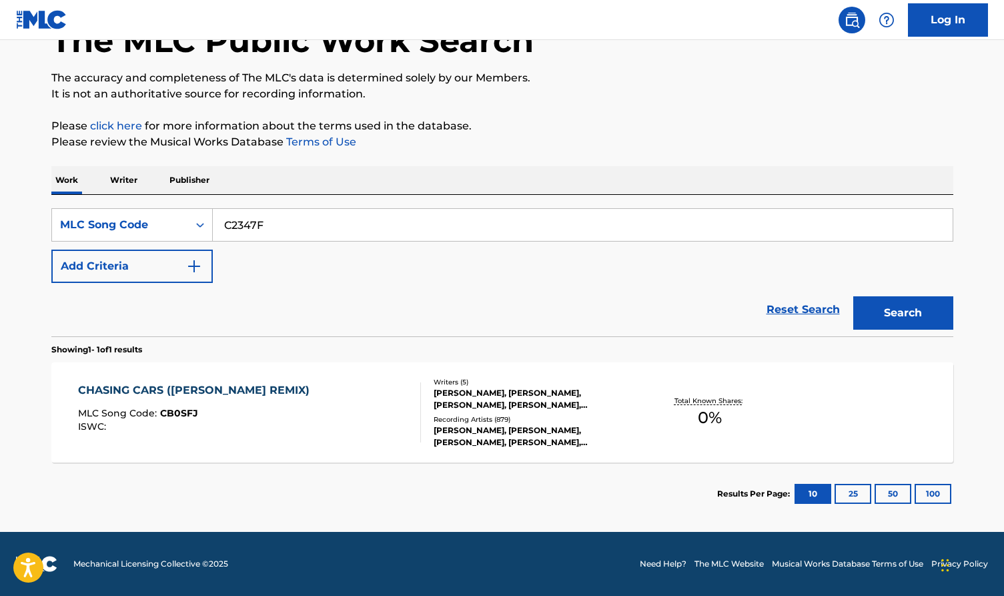
click at [903, 313] on button "Search" at bounding box center [903, 312] width 100 height 33
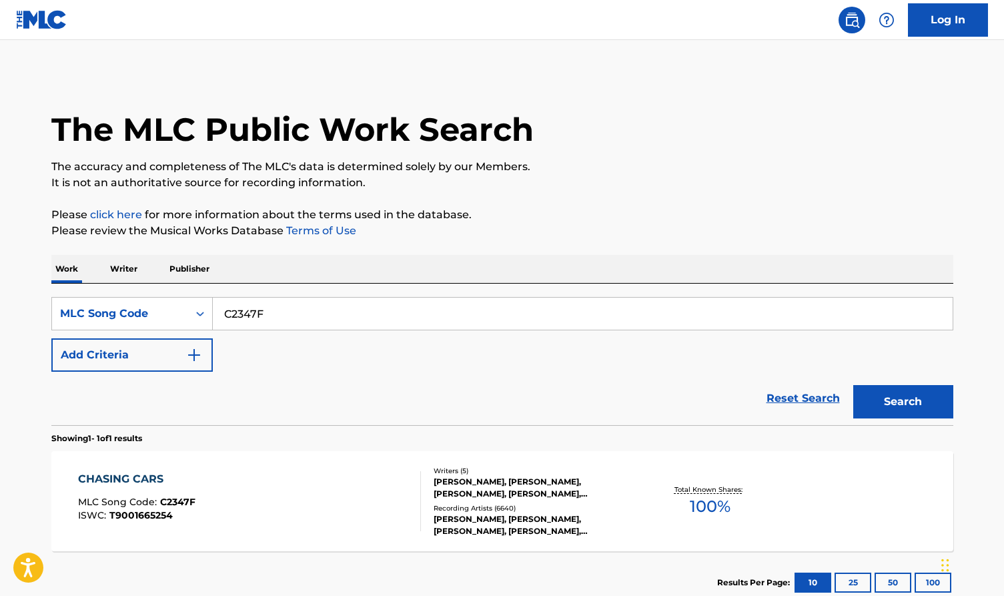
click at [473, 480] on div "NATHAN CONNOLLY, TOM SIMPSON, JONATHAN QUINN, GARY LIGHTBODY, PAUL WILSON" at bounding box center [535, 488] width 202 height 24
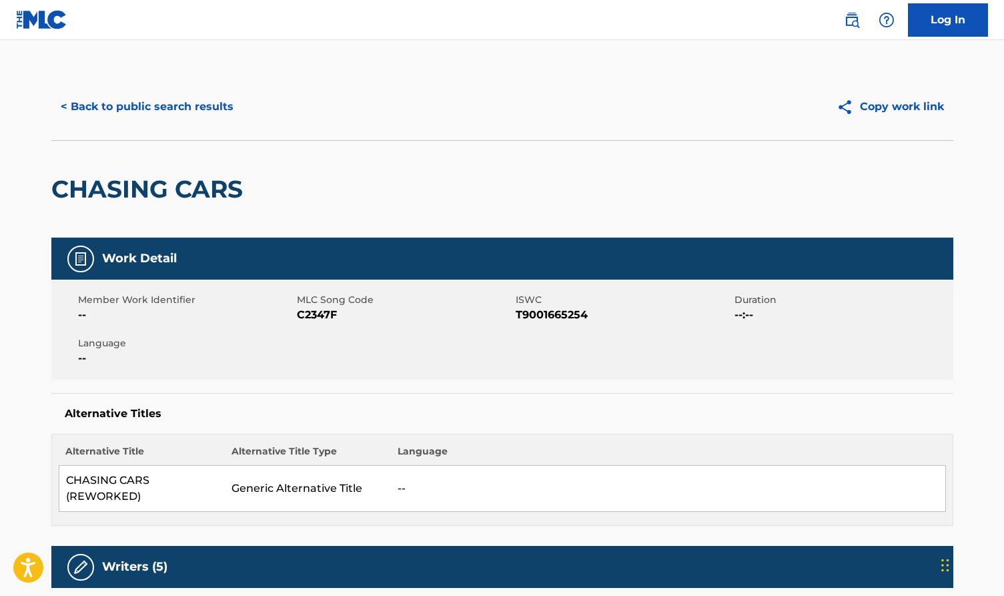
click at [207, 99] on button "< Back to public search results" at bounding box center [146, 106] width 191 height 33
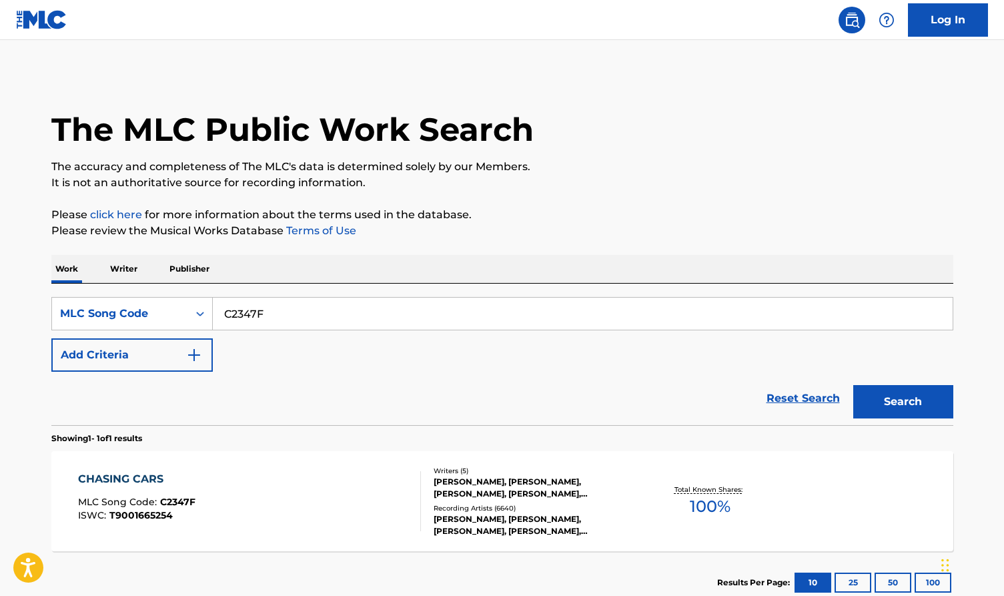
click at [298, 304] on input "C2347F" at bounding box center [583, 314] width 740 height 32
paste input "IC87BA"
type input "IC87BA"
click at [879, 400] on button "Search" at bounding box center [903, 401] width 100 height 33
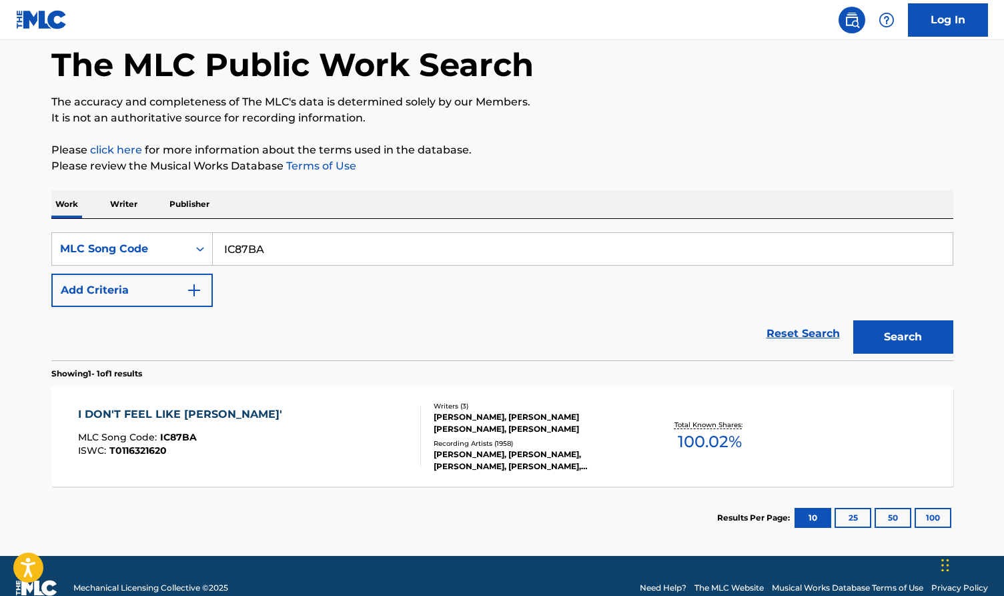
scroll to position [70, 0]
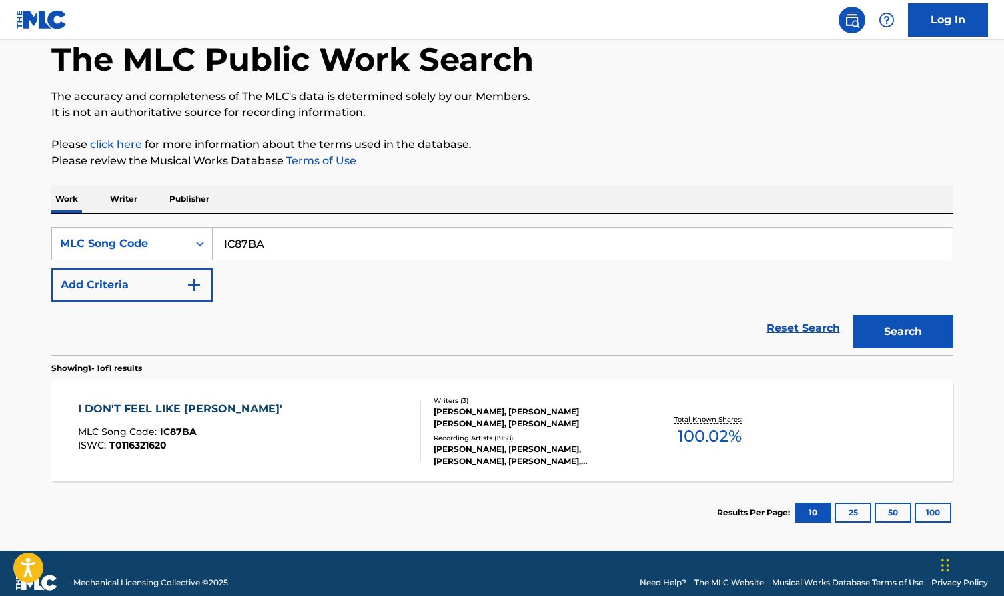
click at [540, 430] on div "Writers ( 3 ) JASON SELLARDS, SCOTT DAVID HOFFMAN, ELTON JOHN Recording Artists…" at bounding box center [528, 431] width 214 height 71
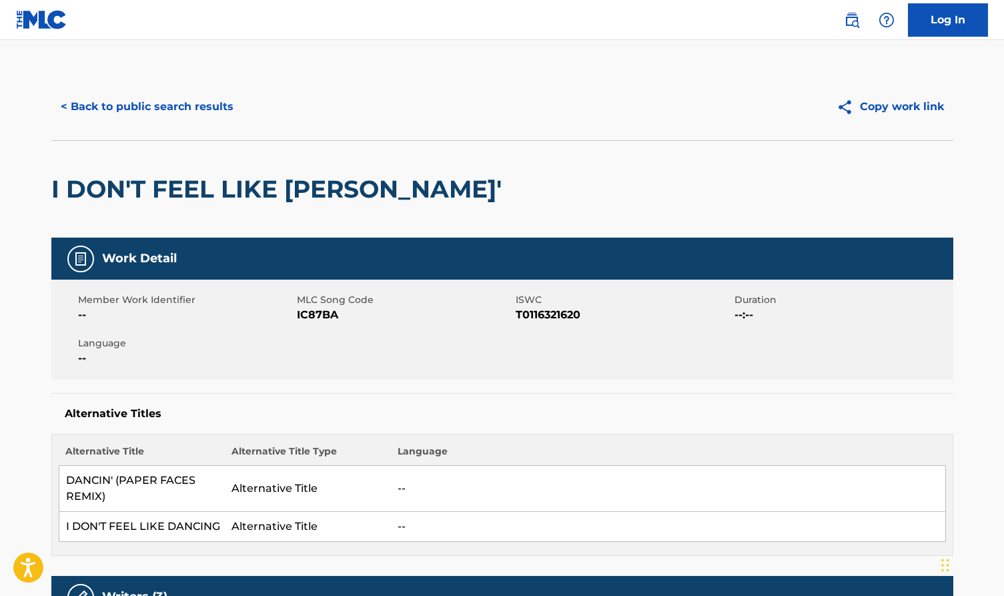
click at [173, 113] on button "< Back to public search results" at bounding box center [146, 106] width 191 height 33
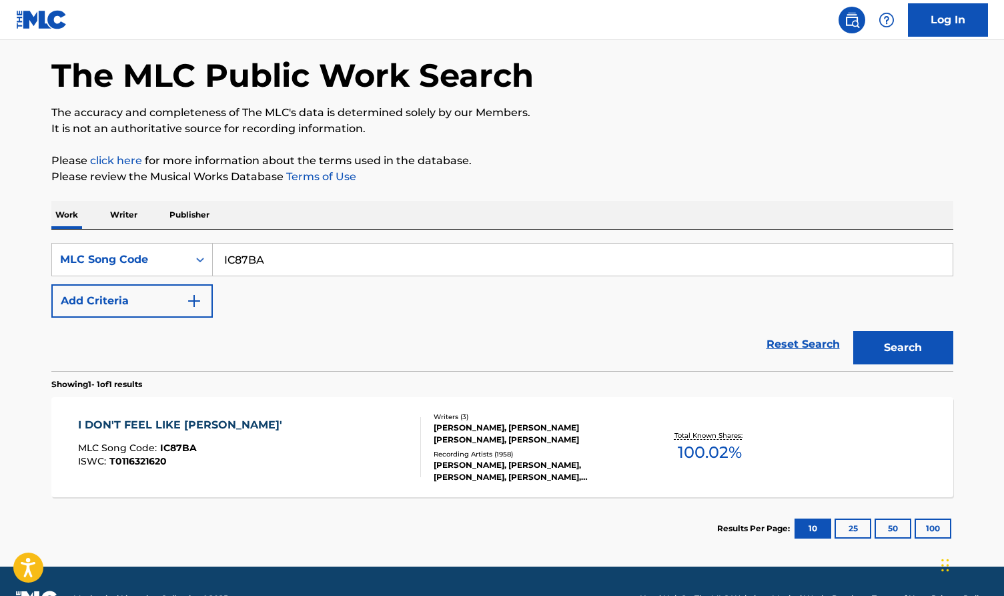
click at [260, 260] on input "IC87BA" at bounding box center [583, 260] width 740 height 32
click at [891, 337] on button "Search" at bounding box center [903, 347] width 100 height 33
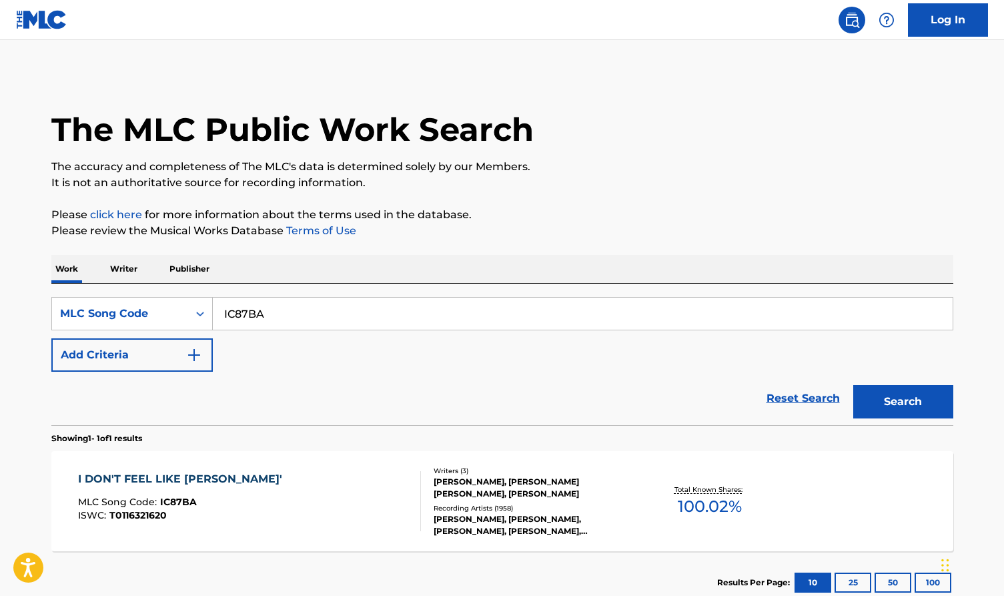
click at [254, 324] on input "IC87BA" at bounding box center [583, 314] width 740 height 32
paste input "L2858L"
click at [891, 416] on button "Search" at bounding box center [903, 401] width 100 height 33
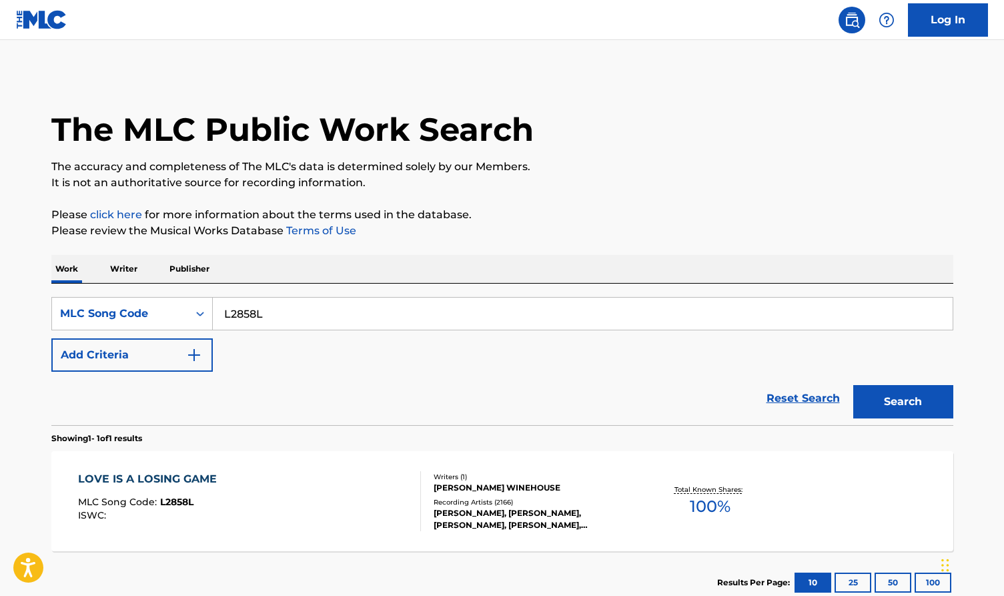
click at [288, 306] on input "L2858L" at bounding box center [583, 314] width 740 height 32
paste input "H3274W"
click at [907, 406] on button "Search" at bounding box center [903, 401] width 100 height 33
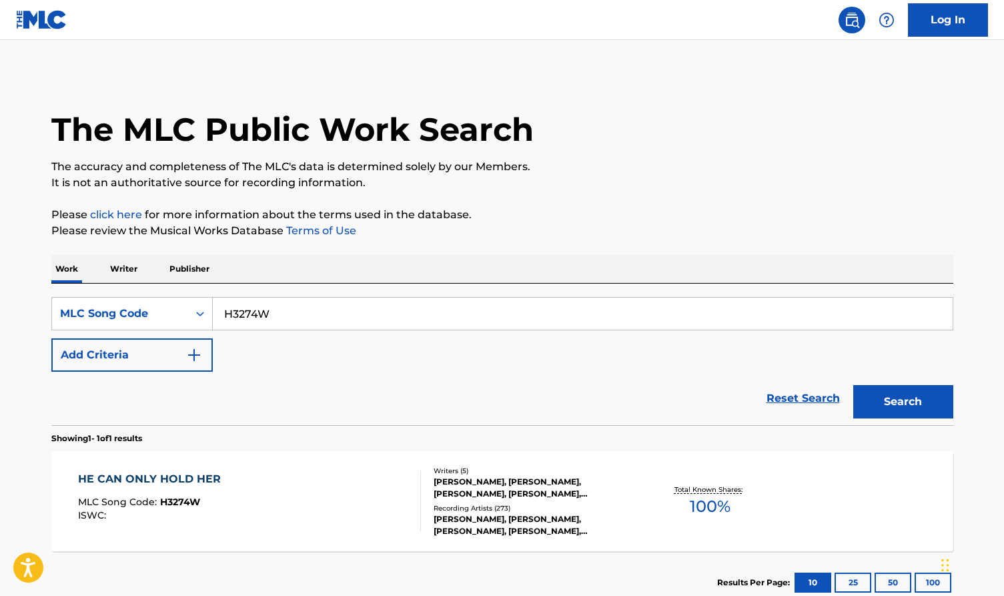
click at [292, 308] on input "H3274W" at bounding box center [583, 314] width 740 height 32
paste input "B2891O"
click at [946, 388] on button "Search" at bounding box center [903, 401] width 100 height 33
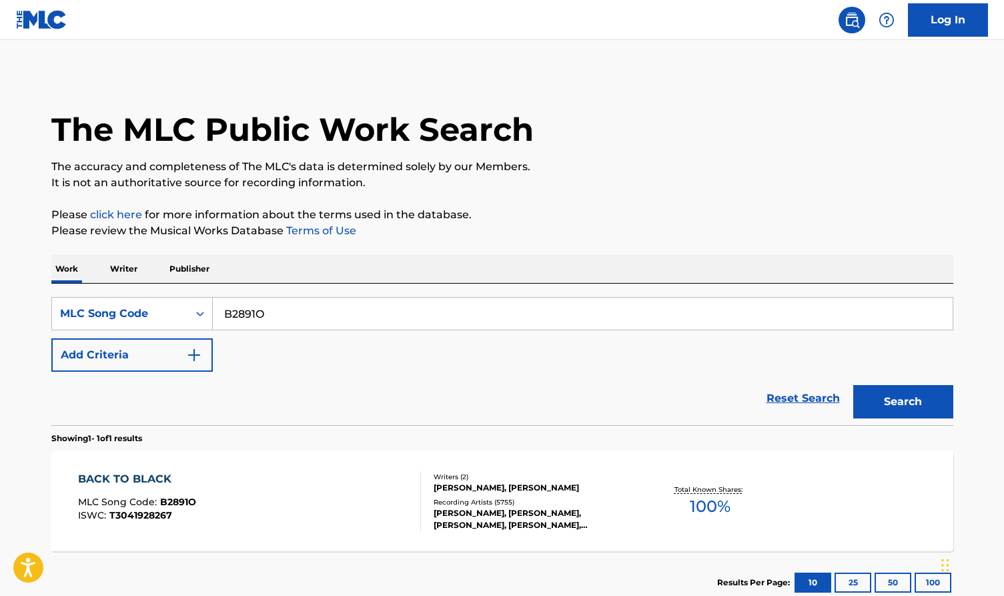
click at [270, 306] on input "B2891O" at bounding box center [583, 314] width 740 height 32
paste input "V0431R"
type input "V0431R"
click at [904, 388] on button "Search" at bounding box center [903, 401] width 100 height 33
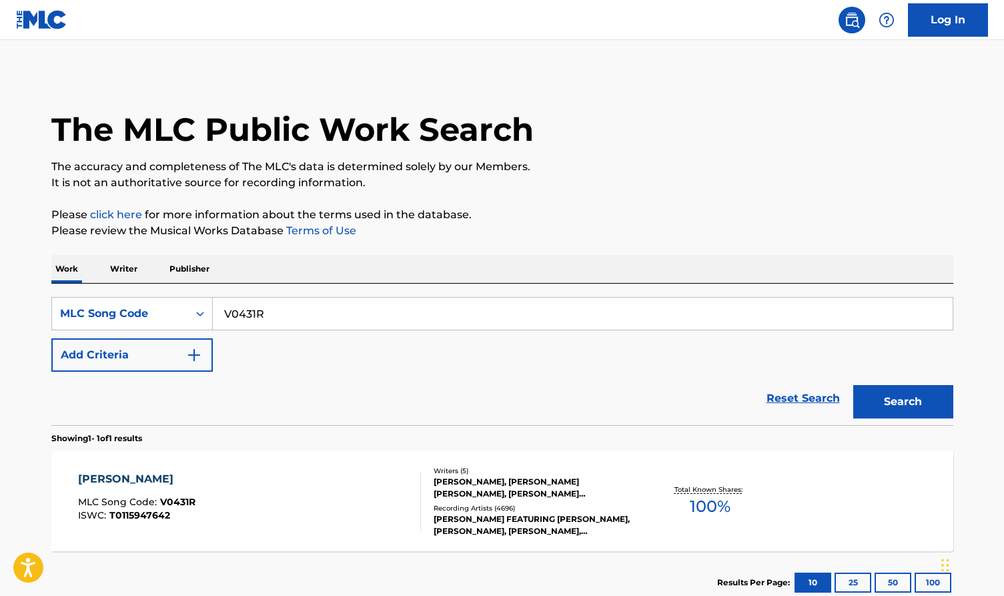
click at [546, 495] on div "BOYAN CHOWDHURY, SEAN FRANCIS CALEB PAYNE, DAVID ALAN MCCABE, RUSSELL THOMAS PR…" at bounding box center [535, 488] width 202 height 24
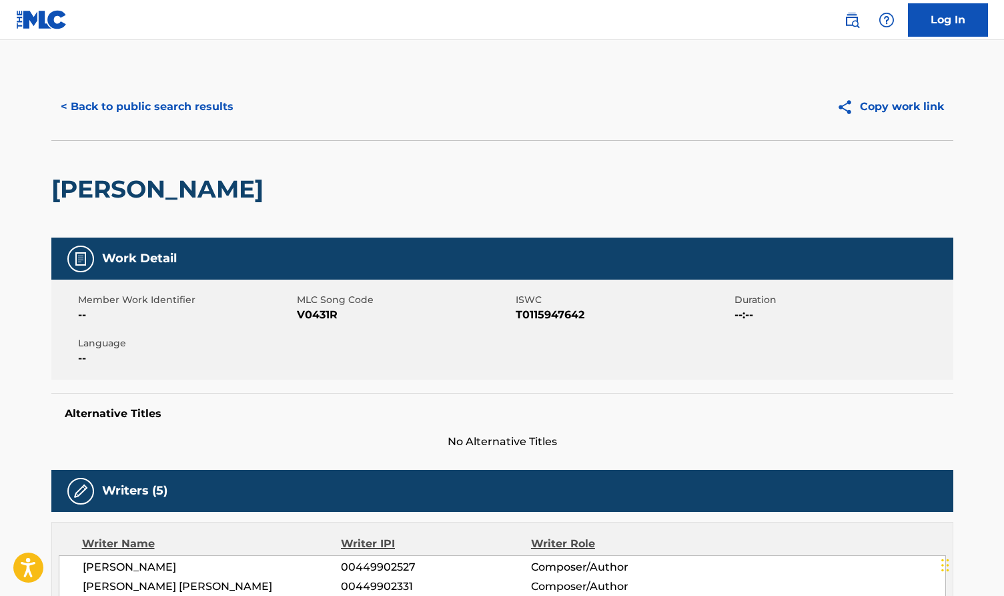
click at [189, 114] on button "< Back to public search results" at bounding box center [146, 106] width 191 height 33
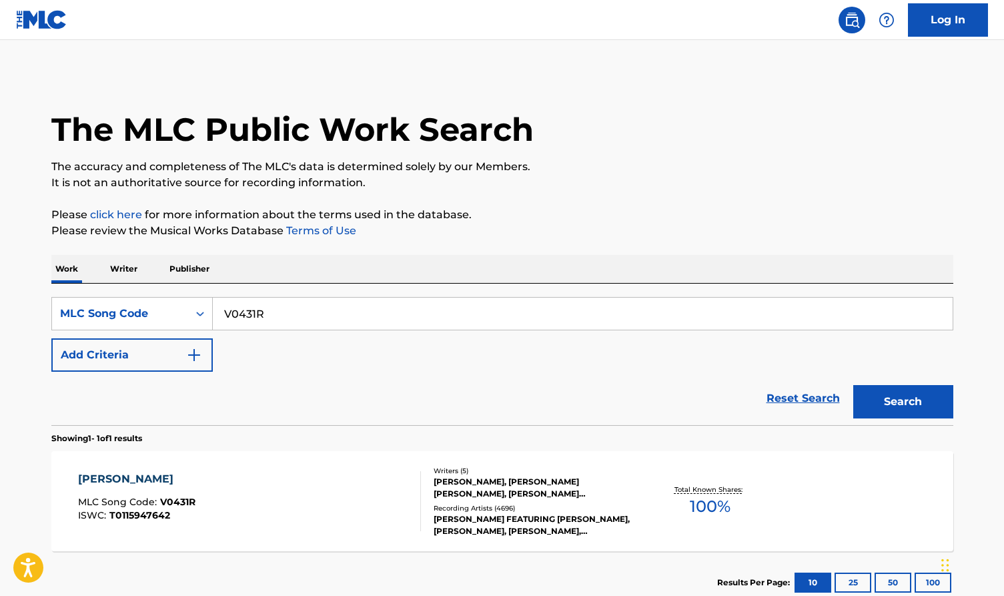
click at [325, 310] on input "V0431R" at bounding box center [583, 314] width 740 height 32
paste input "M9880"
click at [873, 395] on button "Search" at bounding box center [903, 401] width 100 height 33
click at [291, 318] on input "M9880R" at bounding box center [583, 314] width 740 height 32
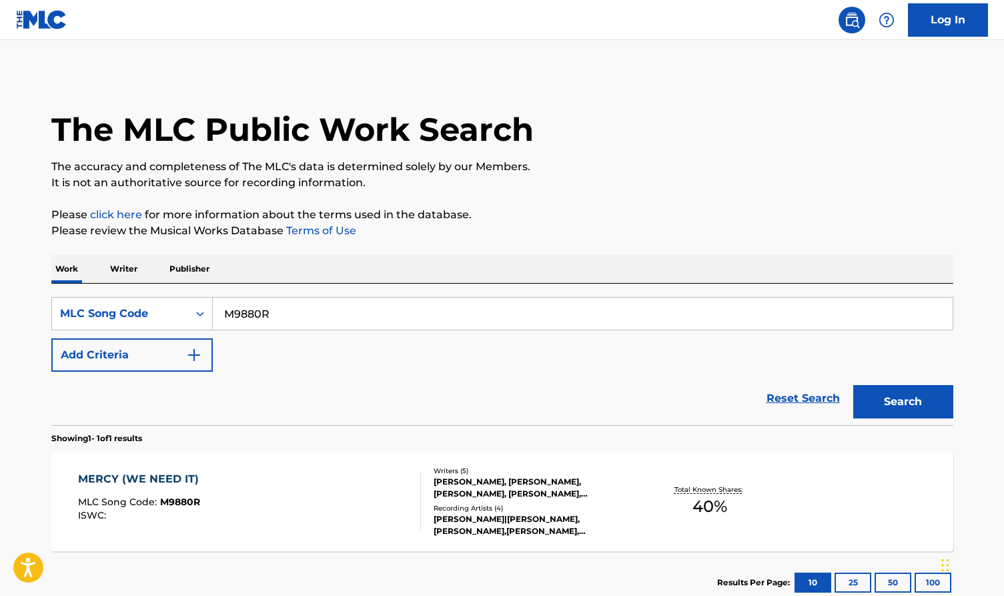
click at [291, 318] on input "M9880R" at bounding box center [583, 314] width 740 height 32
paste input "3511H"
type input "M3511H"
click at [927, 402] on button "Search" at bounding box center [903, 401] width 100 height 33
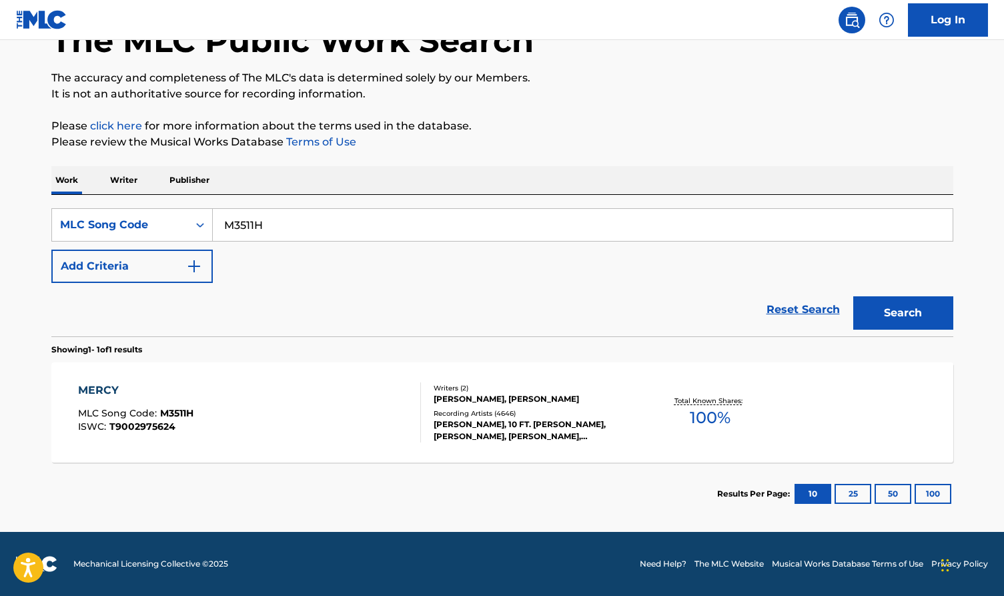
scroll to position [89, 0]
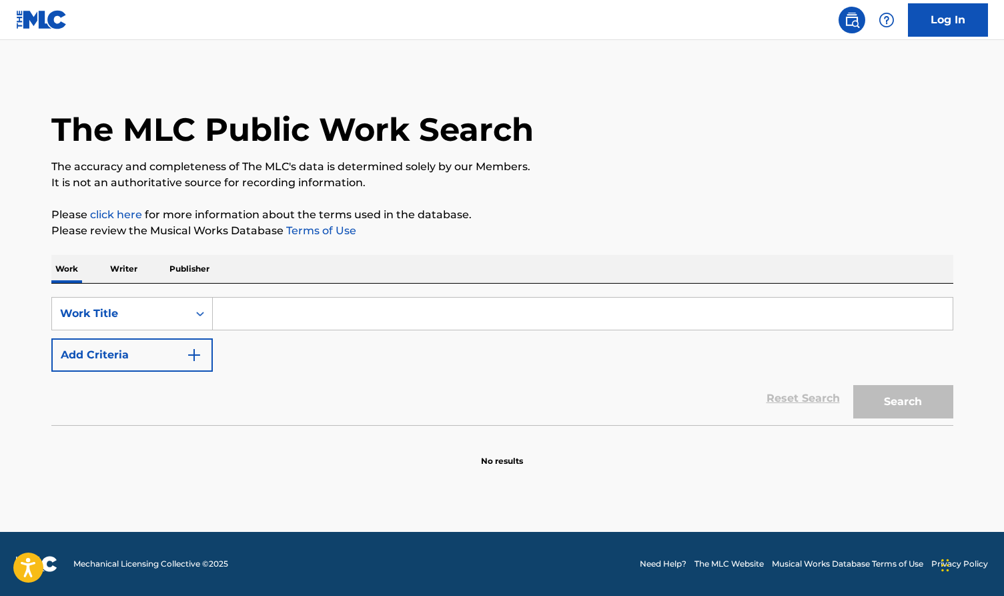
click at [299, 312] on input "Search Form" at bounding box center [583, 314] width 740 height 32
paste input "M9880R"
type input "M9880R"
click at [925, 402] on button "Search" at bounding box center [903, 401] width 100 height 33
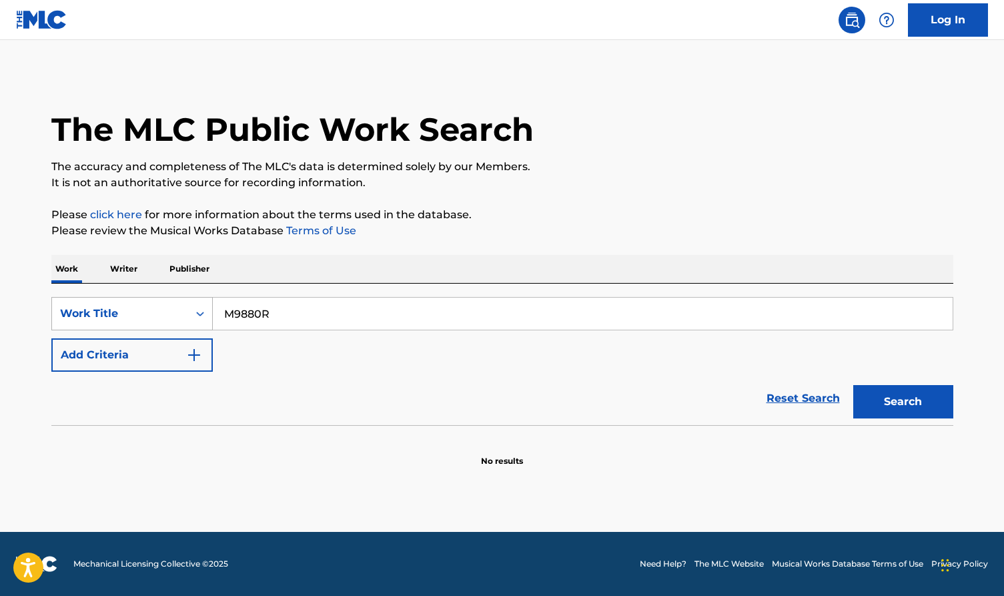
click at [137, 313] on div "Work Title" at bounding box center [120, 314] width 120 height 16
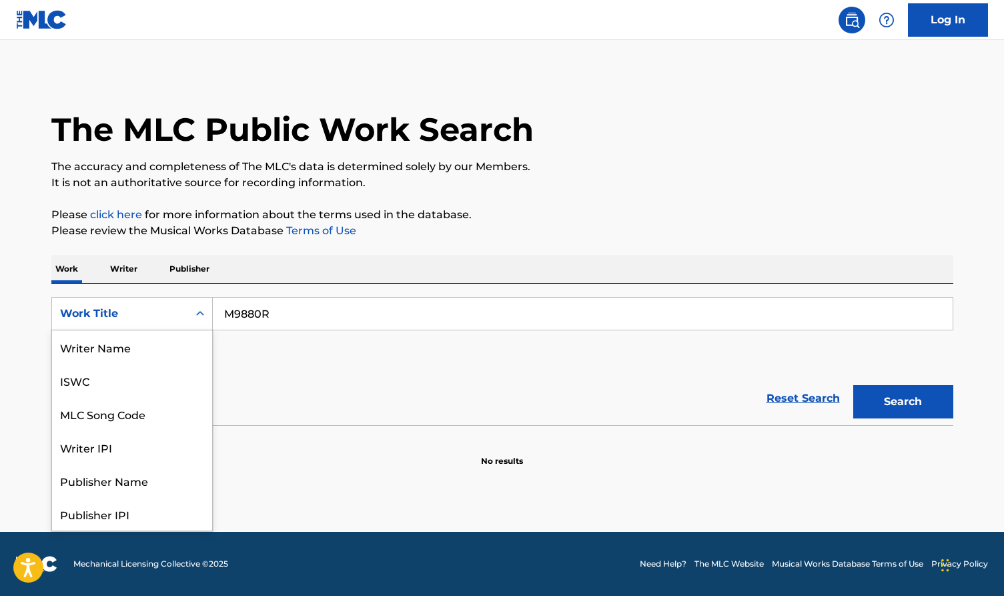
scroll to position [67, 0]
click at [169, 356] on div "MLC Song Code" at bounding box center [132, 346] width 160 height 33
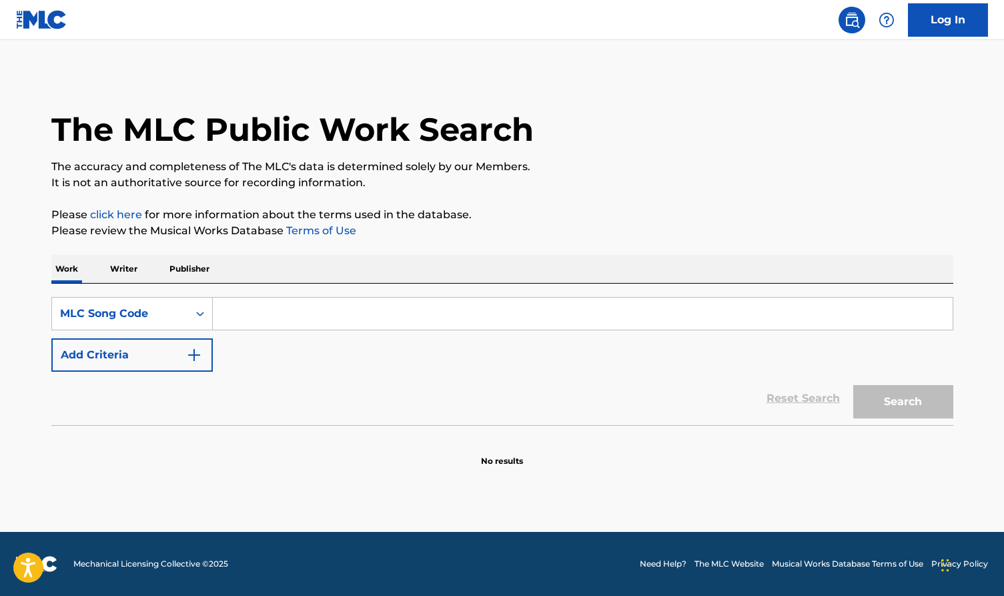
click at [808, 319] on input "Search Form" at bounding box center [583, 314] width 740 height 32
paste input "M9880R"
click at [918, 394] on button "Search" at bounding box center [903, 401] width 100 height 33
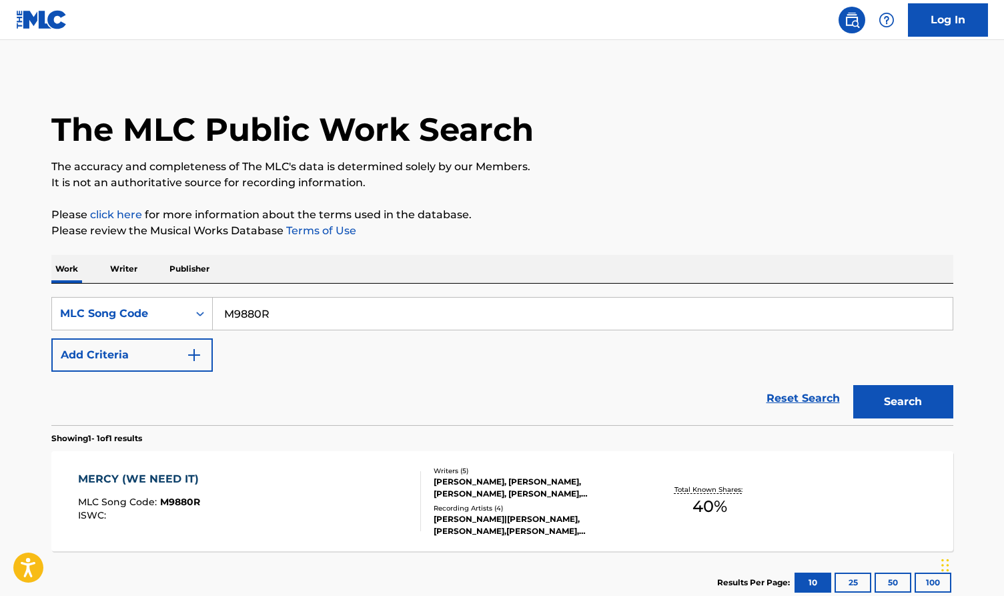
click at [287, 311] on input "M9880R" at bounding box center [583, 314] width 740 height 32
paste input "3511H"
click at [899, 402] on button "Search" at bounding box center [903, 401] width 100 height 33
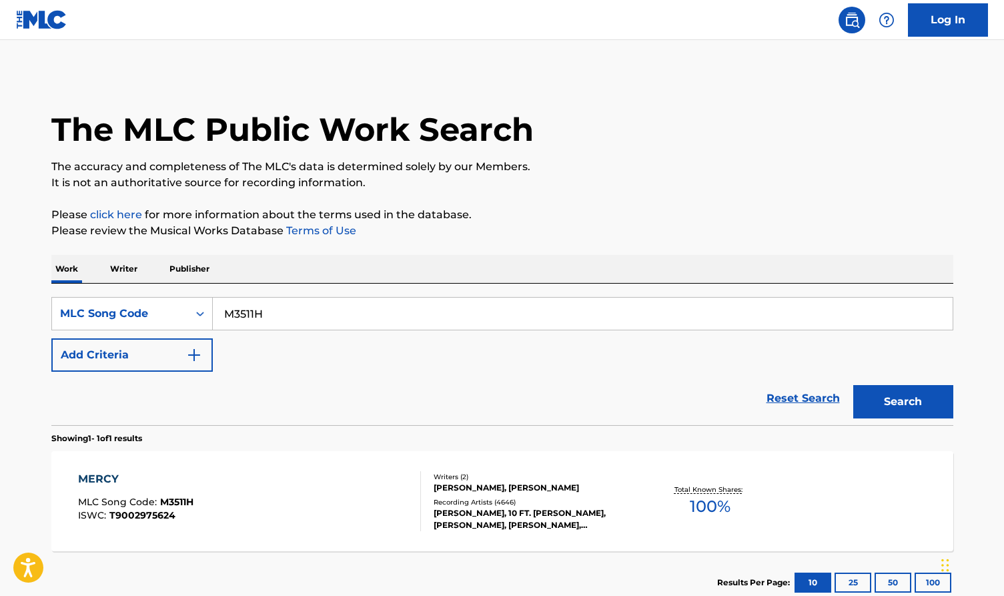
click at [366, 310] on input "M3511H" at bounding box center [583, 314] width 740 height 32
paste input "GA1YW2"
type input "GA1YW2"
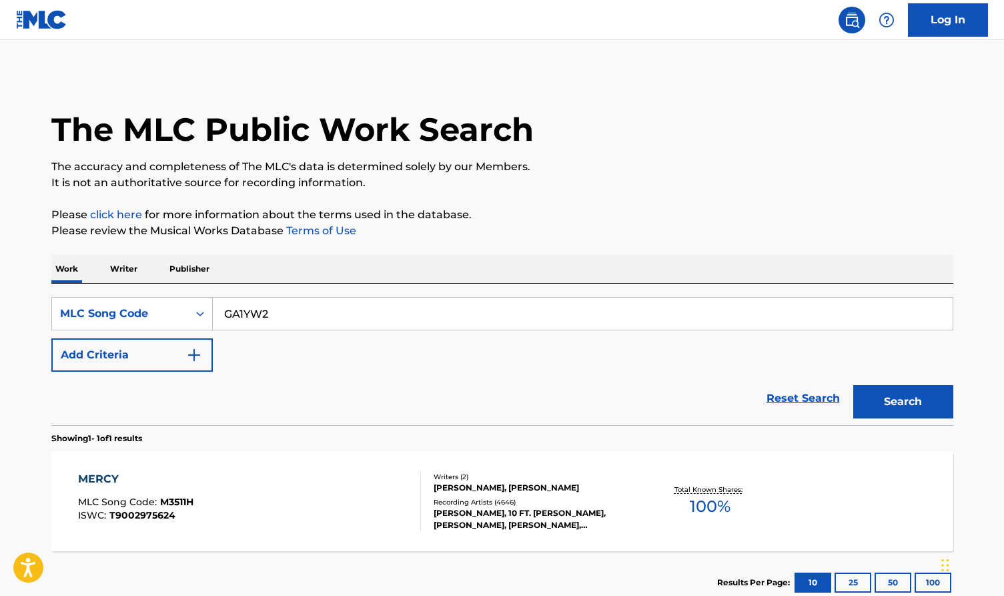
click at [873, 383] on div "Search" at bounding box center [900, 398] width 107 height 53
click at [875, 396] on button "Search" at bounding box center [903, 401] width 100 height 33
click at [395, 483] on div "GREY SEAL MLC Song Code : GA1YW2 ISWC : T0104407397" at bounding box center [249, 501] width 343 height 60
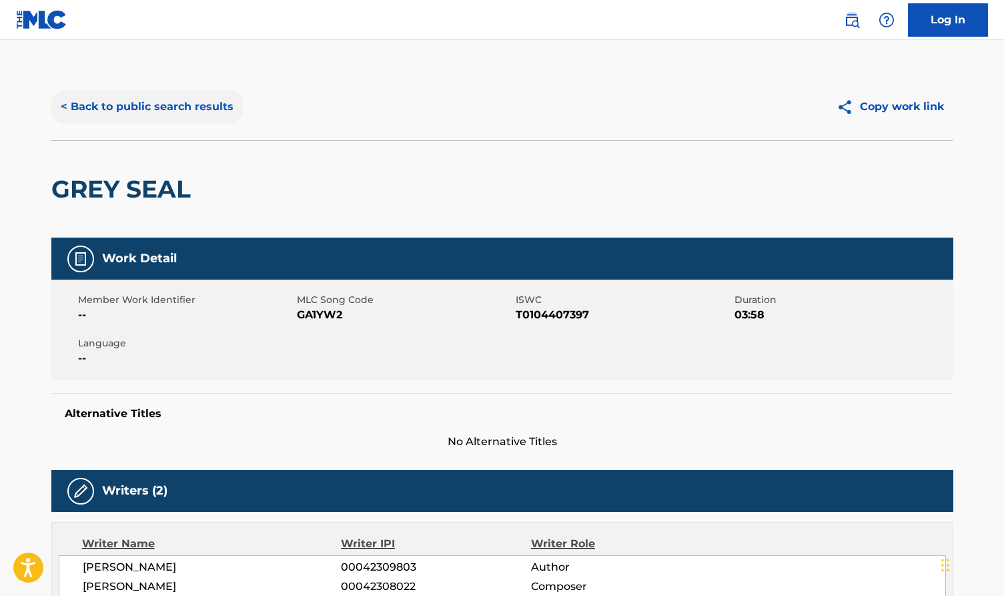
click at [165, 100] on button "< Back to public search results" at bounding box center [146, 106] width 191 height 33
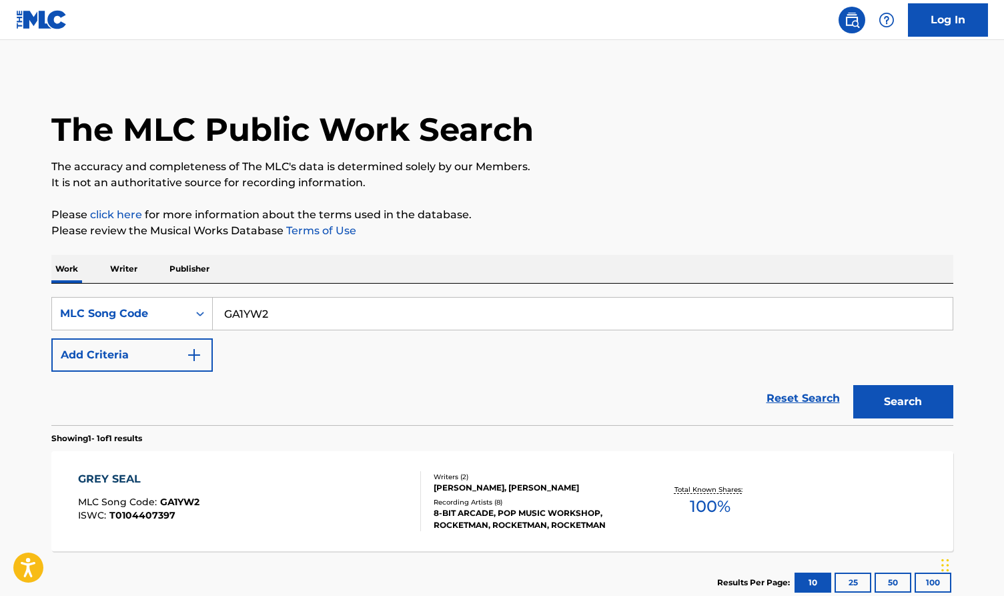
click at [263, 310] on input "GA1YW2" at bounding box center [583, 314] width 740 height 32
paste input "L9515B"
click at [887, 419] on div "Search" at bounding box center [900, 398] width 107 height 53
click at [886, 407] on button "Search" at bounding box center [903, 401] width 100 height 33
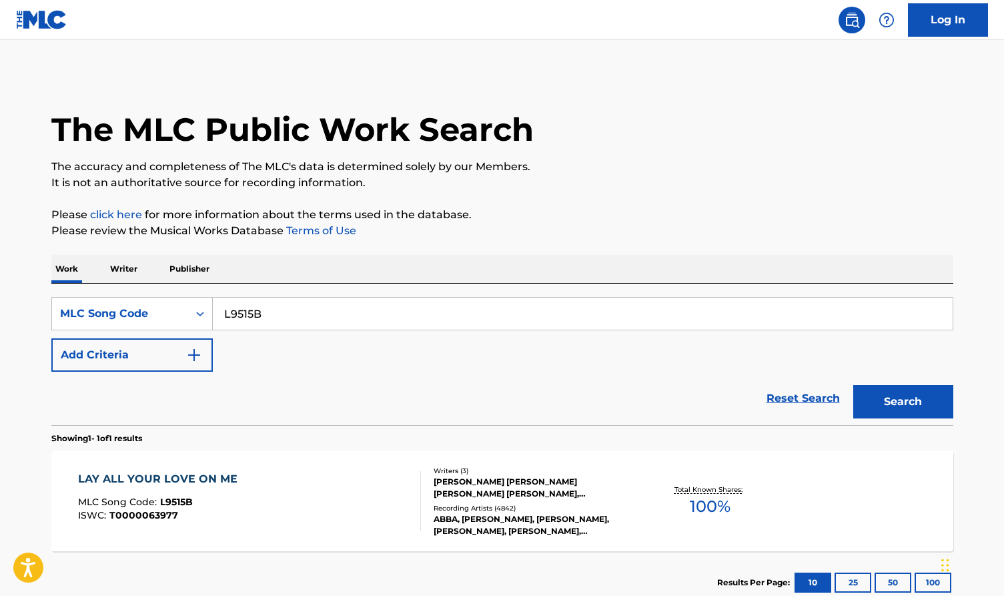
click at [326, 308] on input "L9515B" at bounding box center [583, 314] width 740 height 32
paste input "GA1YW2"
click at [929, 397] on button "Search" at bounding box center [903, 401] width 100 height 33
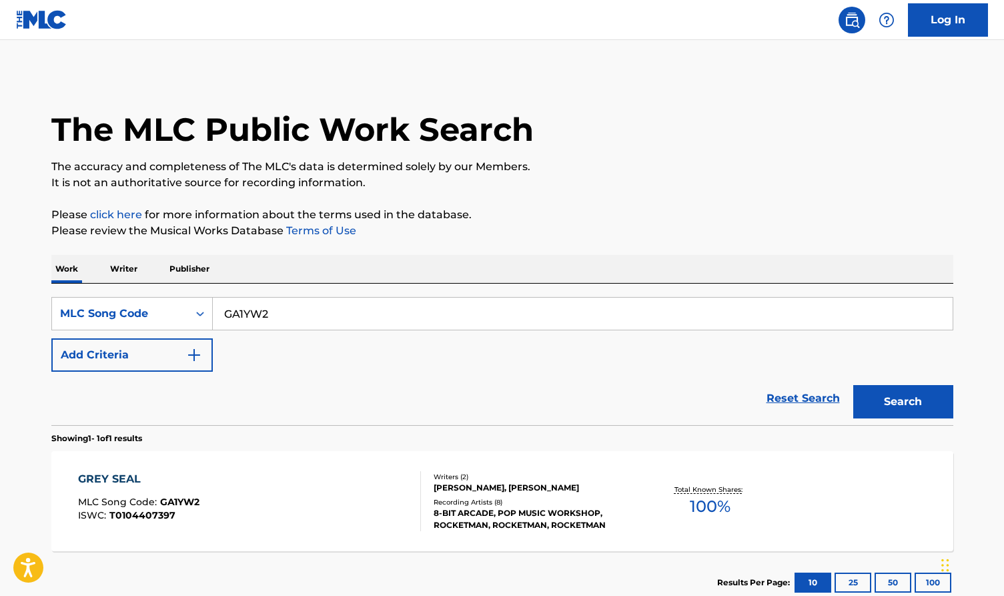
click at [283, 324] on input "GA1YW2" at bounding box center [583, 314] width 740 height 32
paste input "L9515B"
click at [889, 407] on button "Search" at bounding box center [903, 401] width 100 height 33
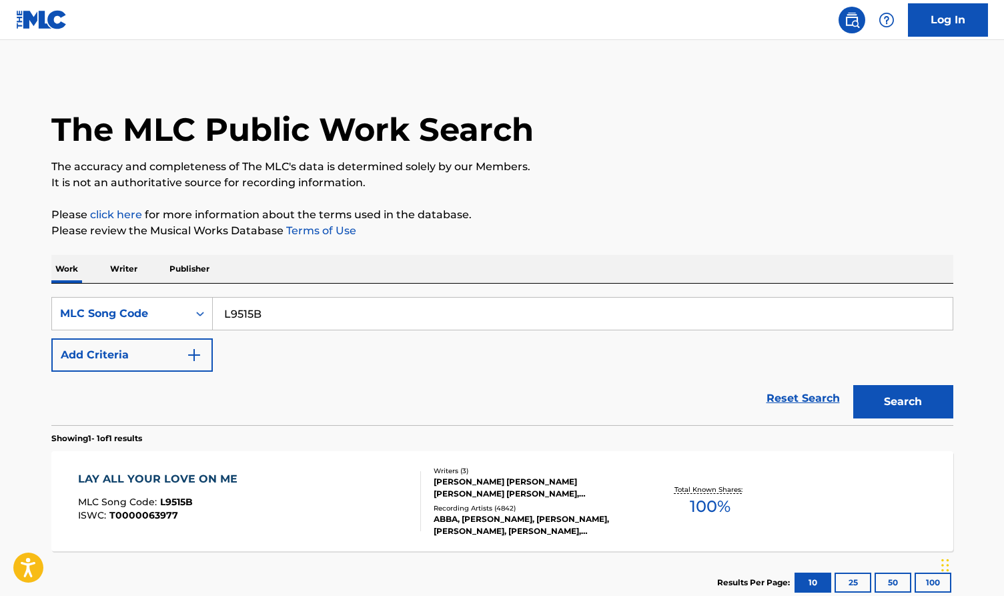
click at [378, 311] on input "L9515B" at bounding box center [583, 314] width 740 height 32
paste input "D8983"
click at [900, 402] on button "Search" at bounding box center [903, 401] width 100 height 33
click at [298, 314] on input "D8983B" at bounding box center [583, 314] width 740 height 32
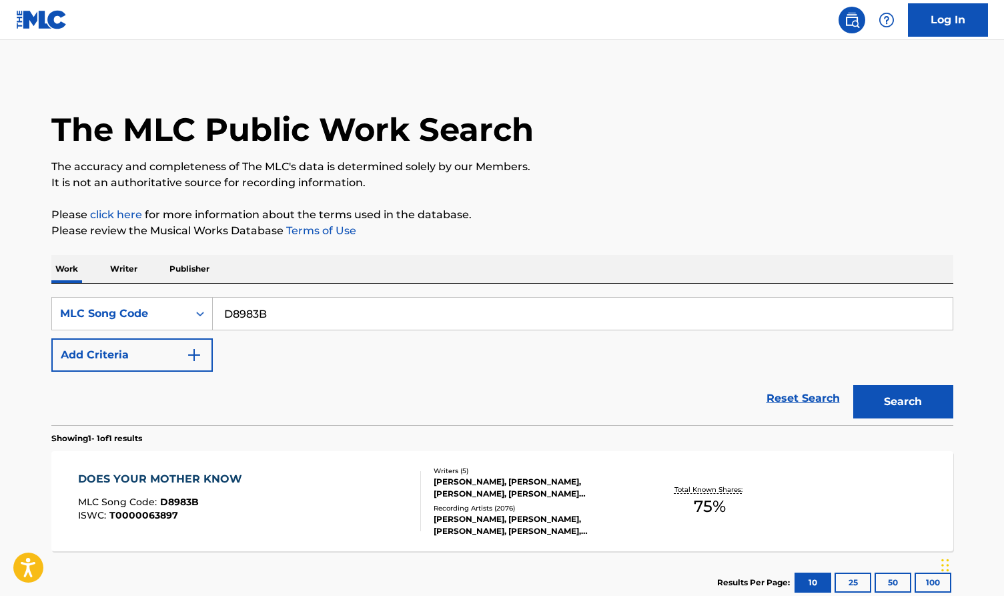
paste input "Y1392C"
click at [930, 408] on button "Search" at bounding box center [903, 401] width 100 height 33
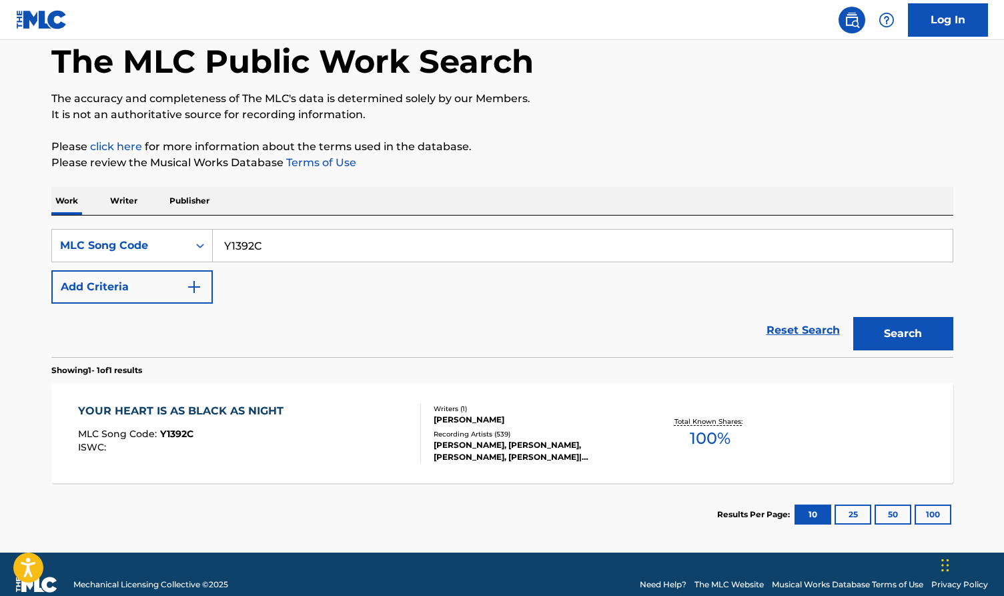
scroll to position [73, 0]
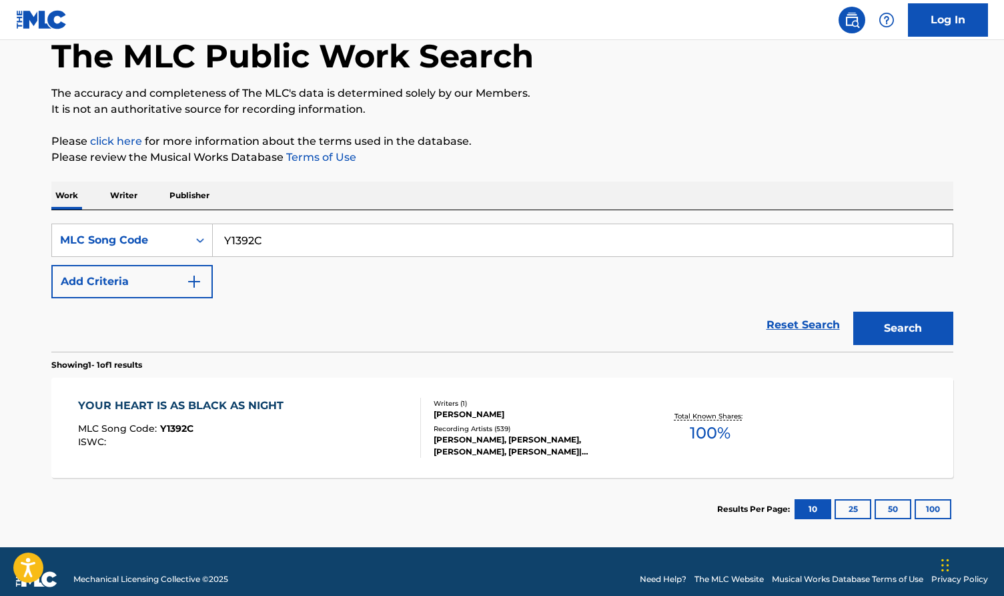
click at [282, 239] on input "Y1392C" at bounding box center [583, 240] width 740 height 32
paste input "C20880"
click at [887, 318] on button "Search" at bounding box center [903, 328] width 100 height 33
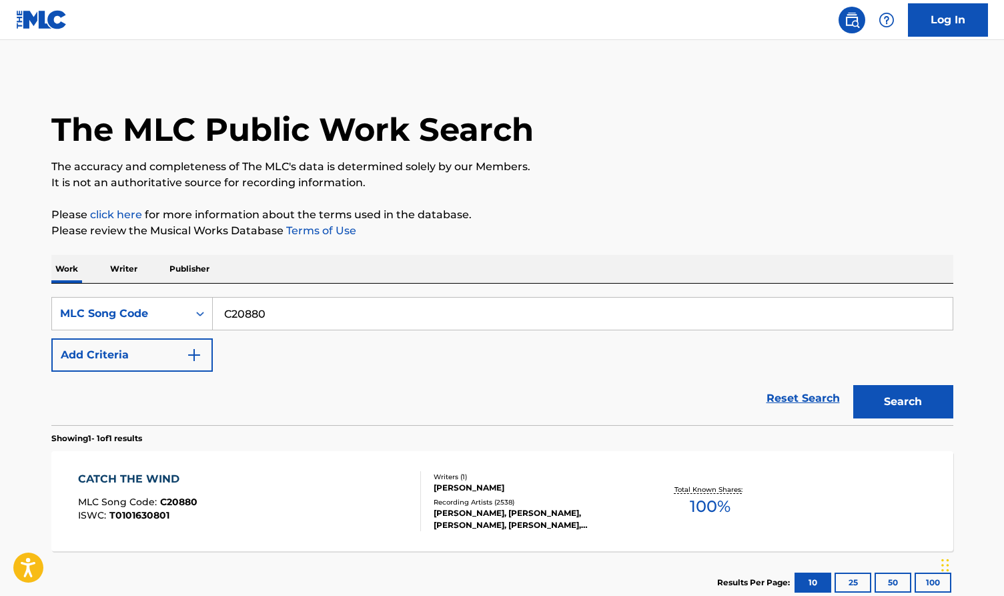
scroll to position [33, 0]
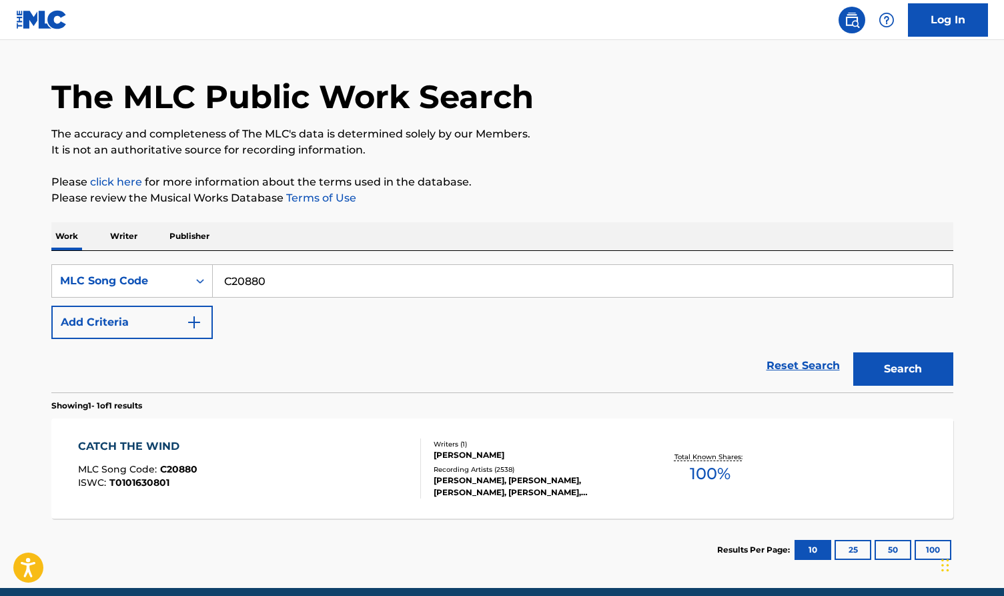
click at [597, 279] on input "C20880" at bounding box center [583, 281] width 740 height 32
paste input "Y07305"
type input "Y07305"
click at [879, 355] on button "Search" at bounding box center [903, 368] width 100 height 33
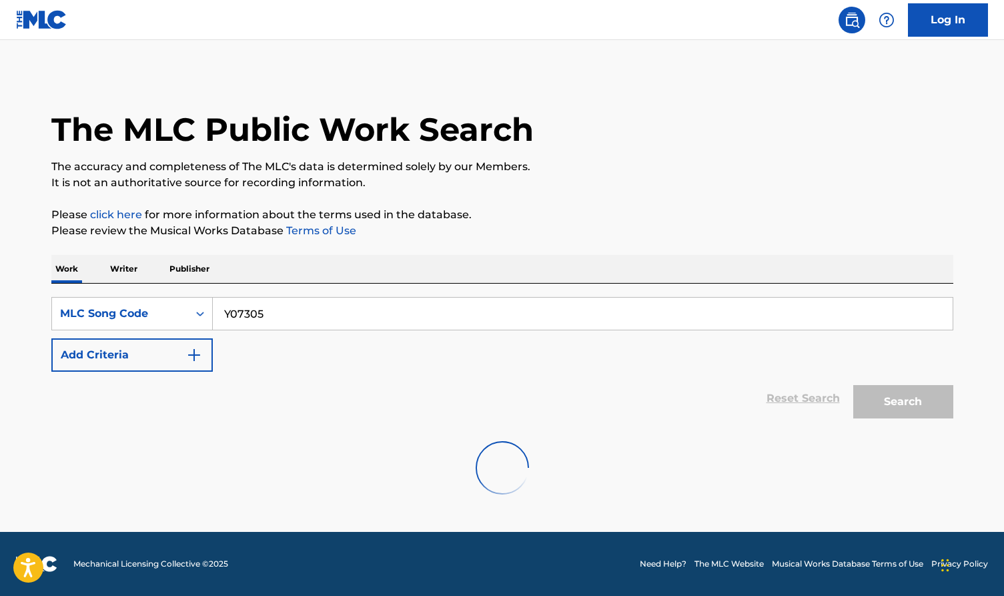
scroll to position [0, 0]
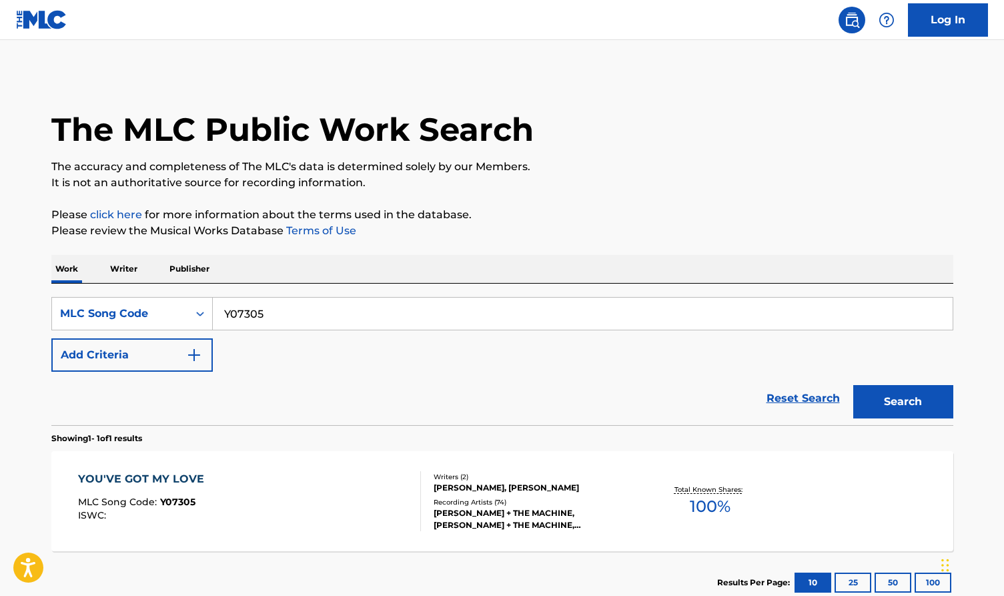
click at [70, 275] on p "Work" at bounding box center [66, 269] width 31 height 28
click at [132, 304] on div "MLC Song Code" at bounding box center [120, 313] width 136 height 25
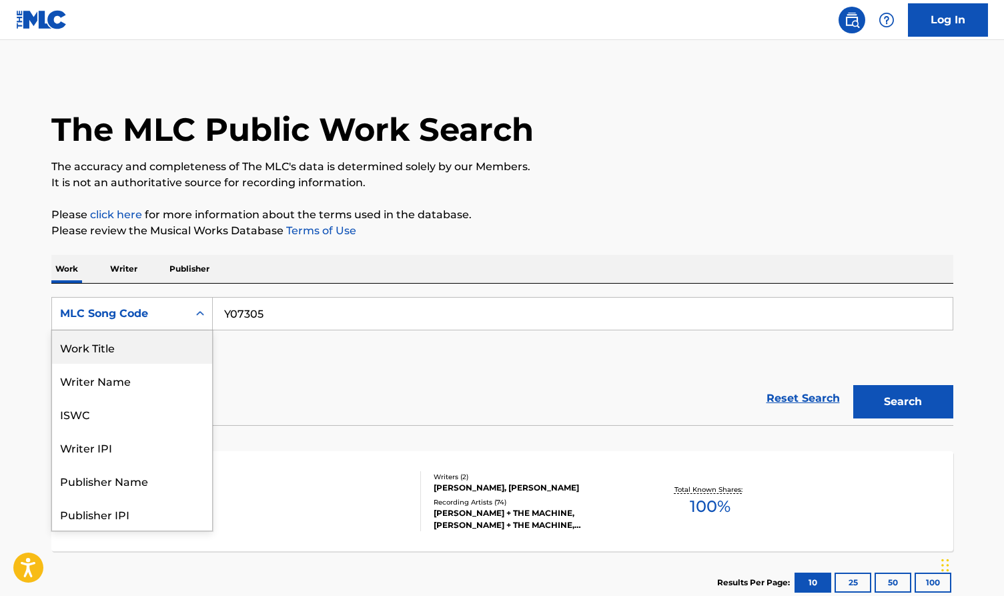
click at [132, 339] on div "Work Title" at bounding box center [132, 346] width 160 height 33
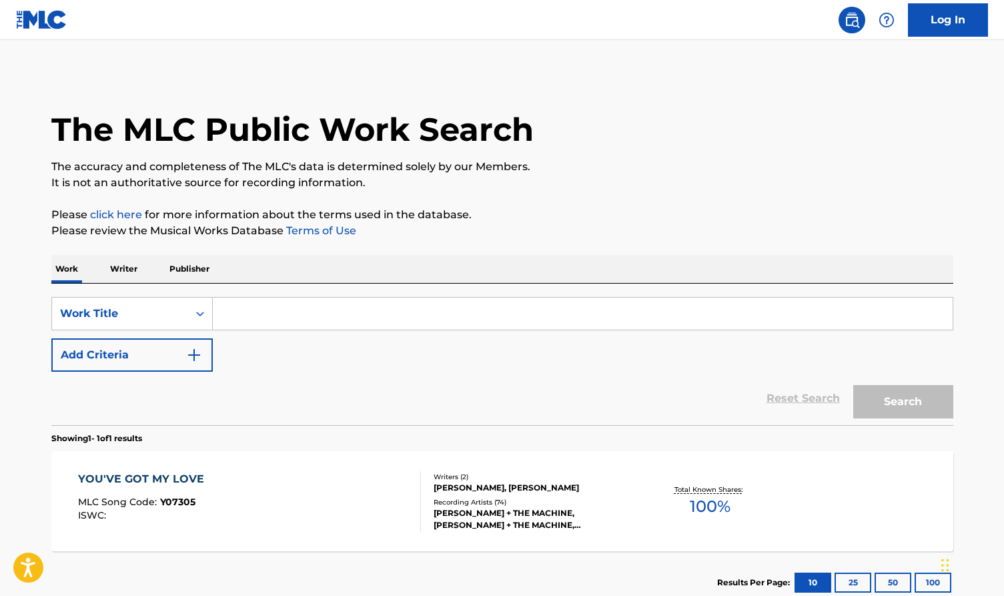
click at [278, 311] on input "Search Form" at bounding box center [583, 314] width 740 height 32
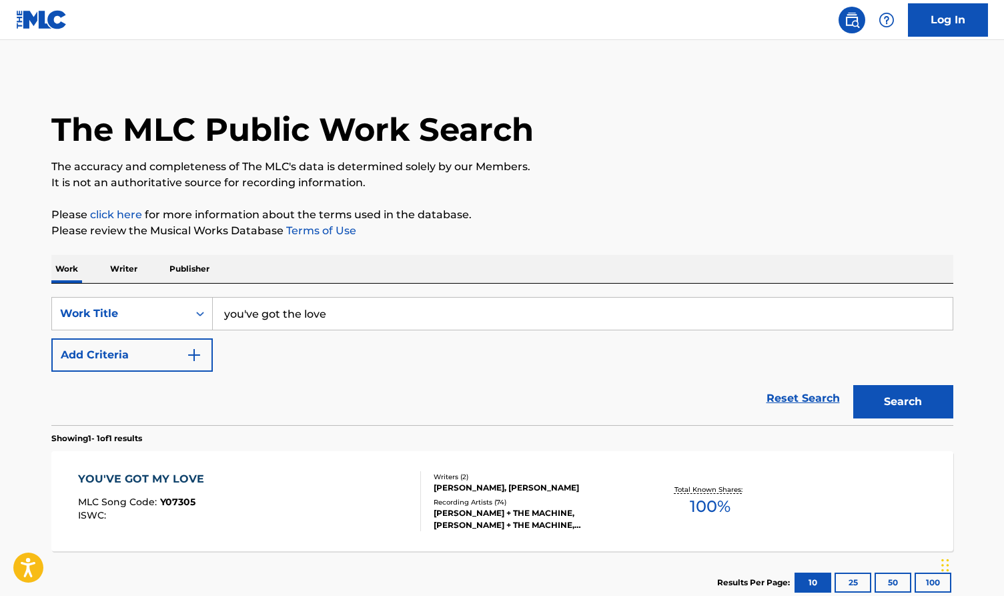
type input "you've got the love"
click at [903, 402] on button "Search" at bounding box center [903, 401] width 100 height 33
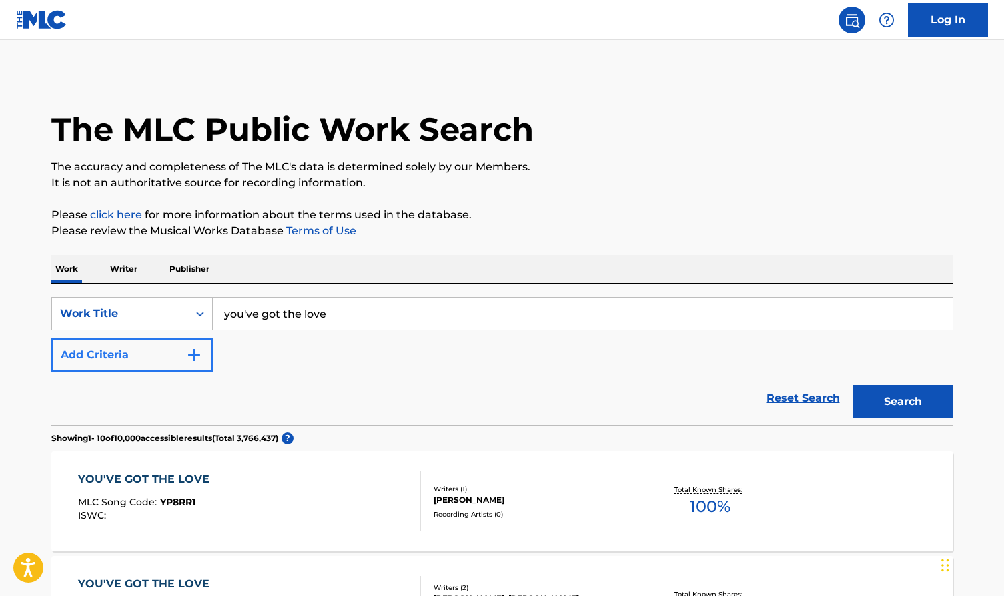
click at [143, 360] on button "Add Criteria" at bounding box center [131, 354] width 161 height 33
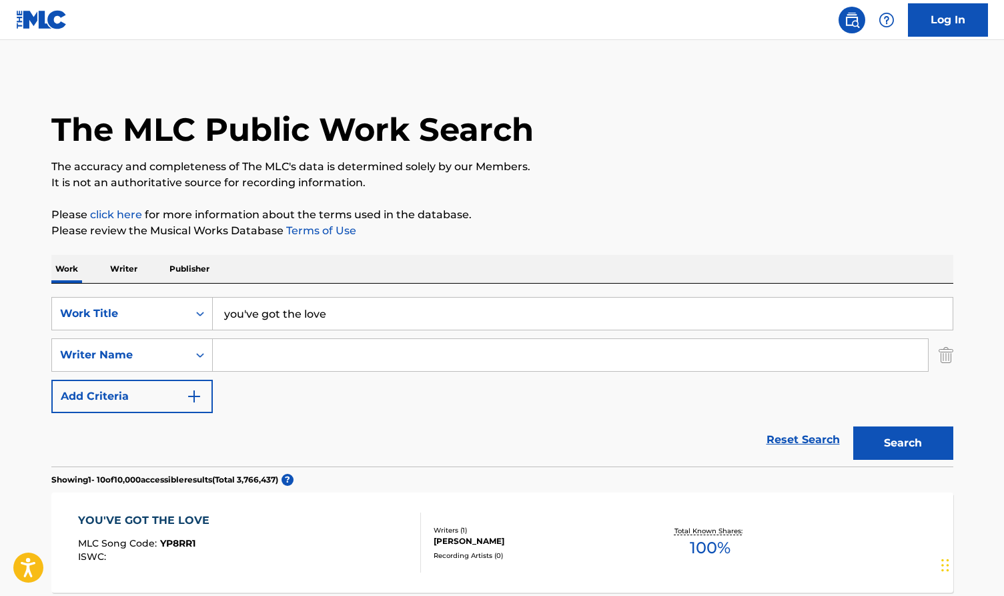
click at [278, 358] on input "Search Form" at bounding box center [570, 355] width 715 height 32
paste input "[PERSON_NAME]"
type input "[PERSON_NAME]"
click at [877, 444] on button "Search" at bounding box center [903, 442] width 100 height 33
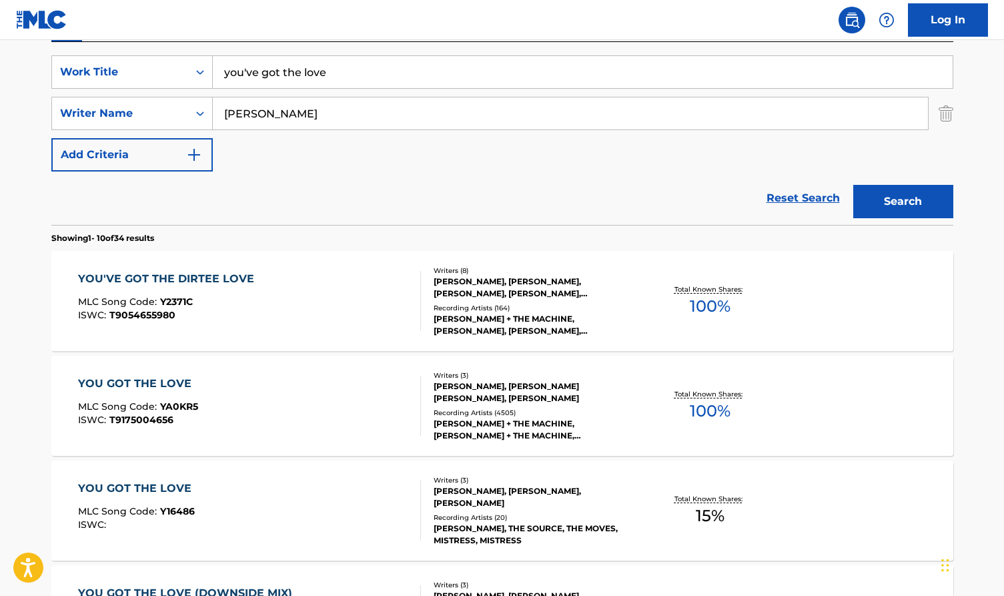
scroll to position [243, 0]
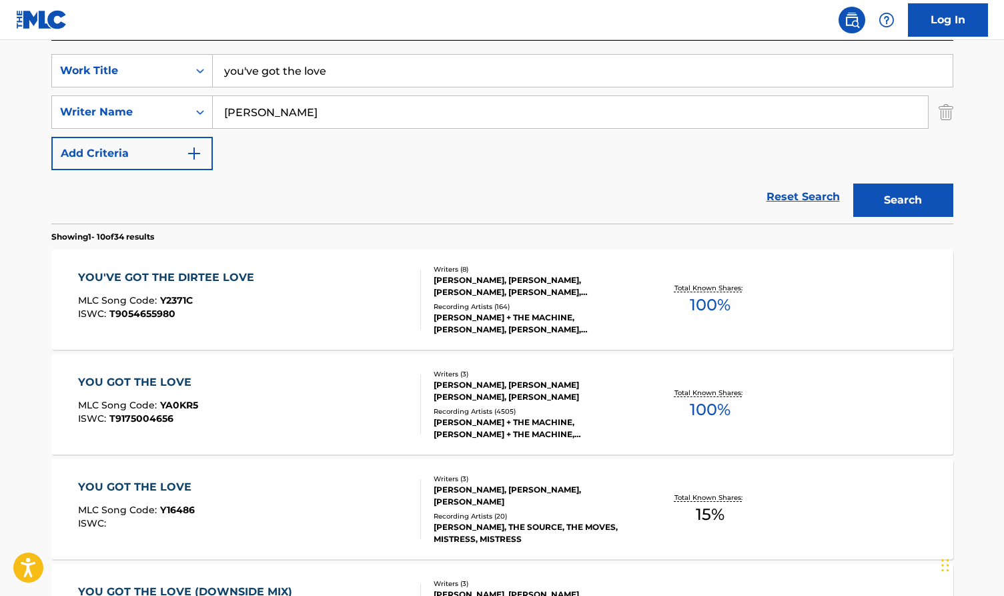
click at [644, 408] on div "Total Known Shares: 100 %" at bounding box center [710, 404] width 150 height 41
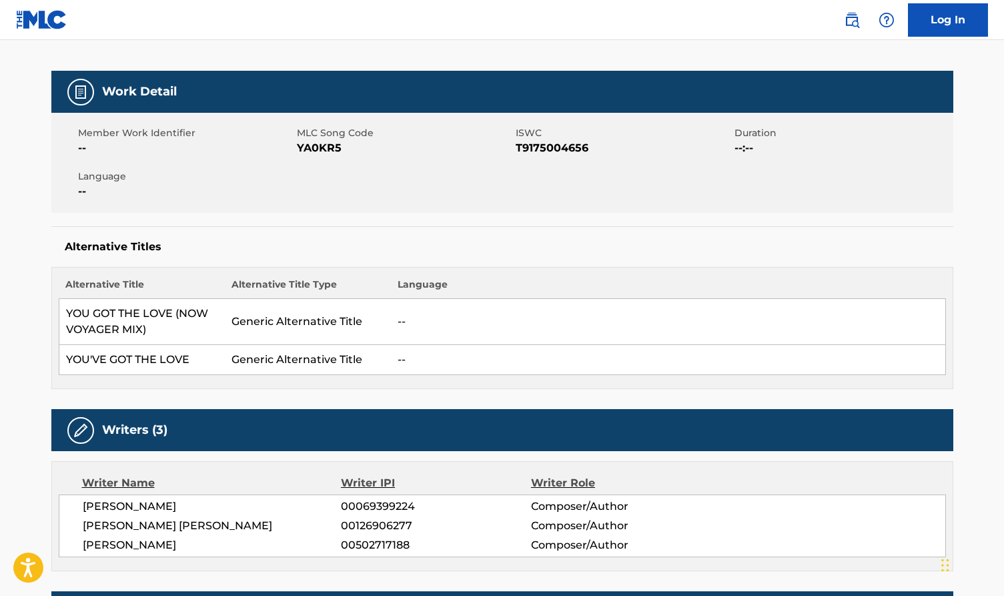
scroll to position [189, 0]
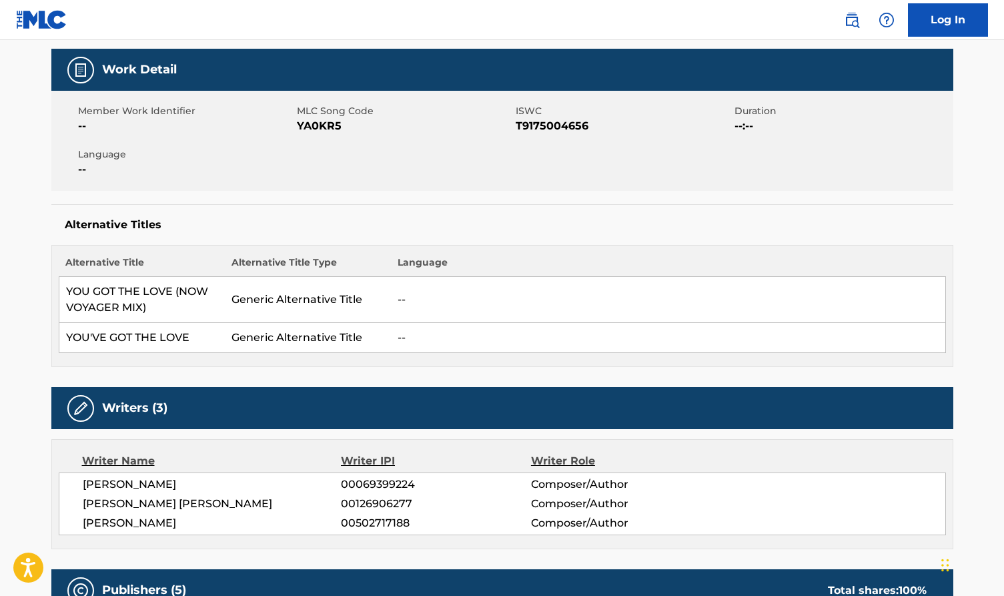
click at [326, 129] on span "YA0KR5" at bounding box center [405, 126] width 216 height 16
copy span "YA0KR5"
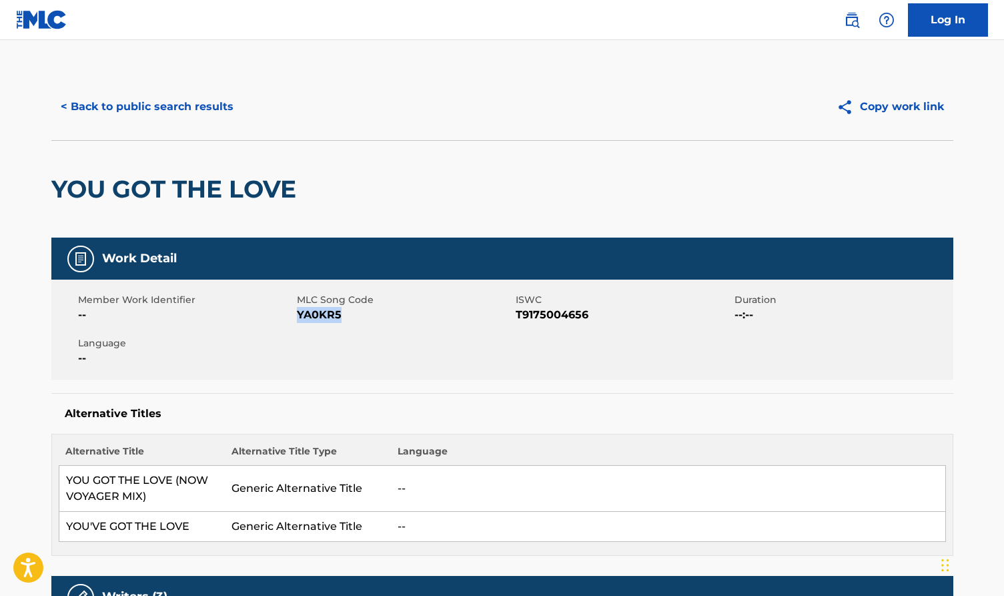
scroll to position [0, 0]
click at [224, 103] on button "< Back to public search results" at bounding box center [146, 106] width 191 height 33
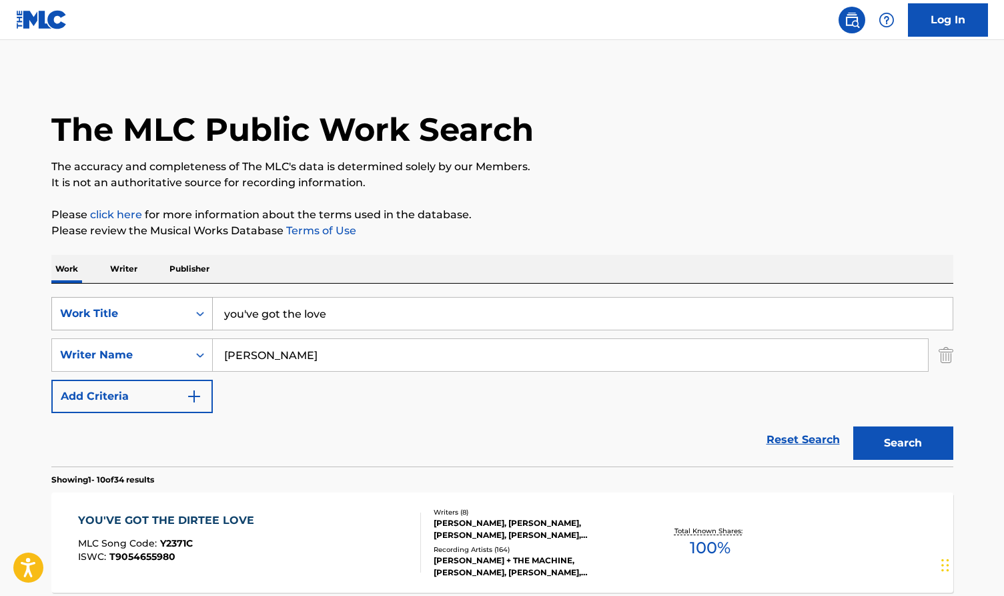
click at [133, 314] on div "Work Title" at bounding box center [120, 314] width 120 height 16
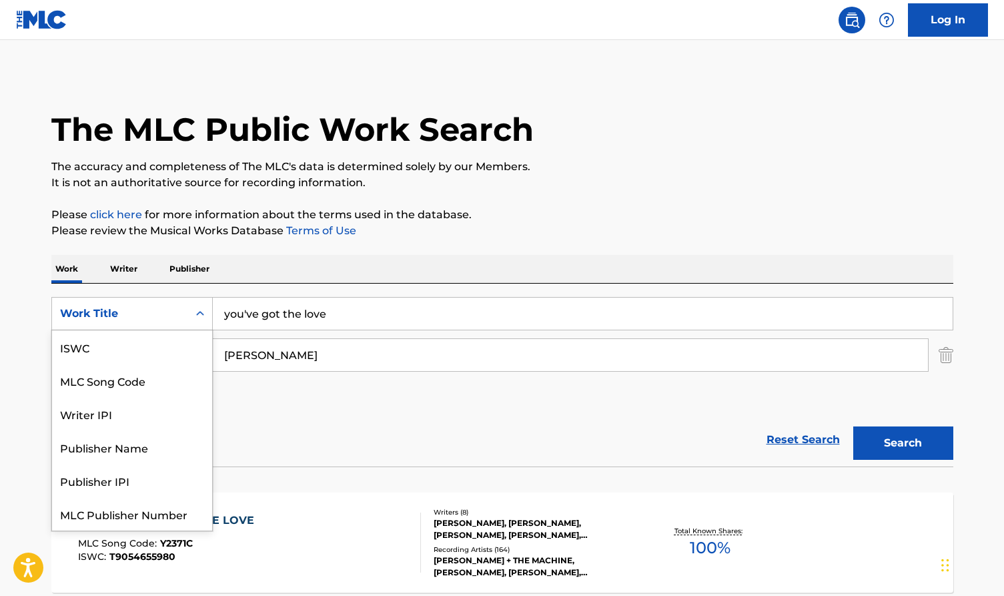
scroll to position [33, 0]
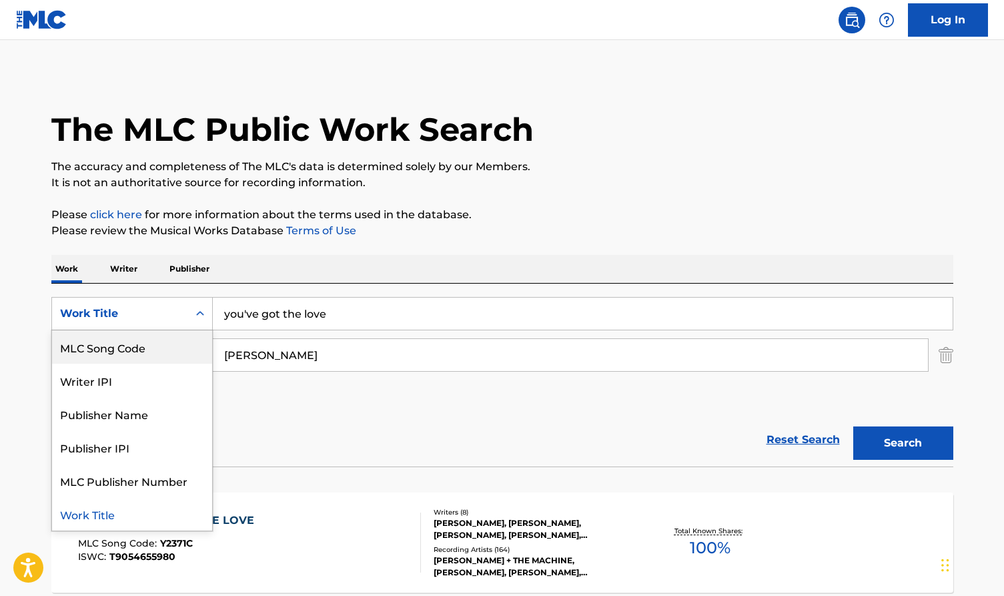
click at [153, 362] on div "MLC Song Code" at bounding box center [132, 346] width 160 height 33
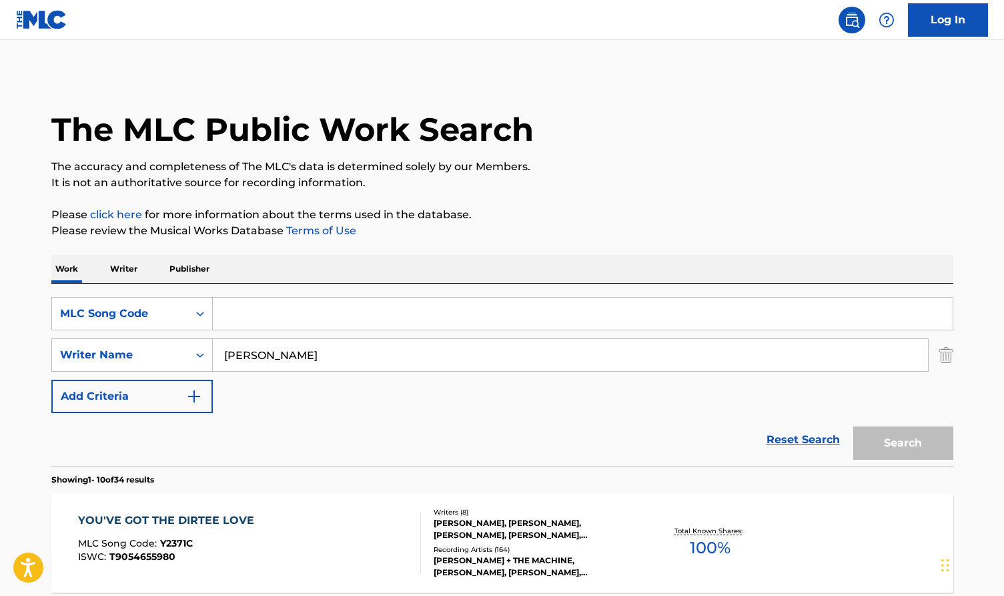
click at [256, 319] on input "Search Form" at bounding box center [583, 314] width 740 height 32
paste input "B3303W"
type input "B3303W"
click at [283, 345] on input "[PERSON_NAME]" at bounding box center [570, 355] width 715 height 32
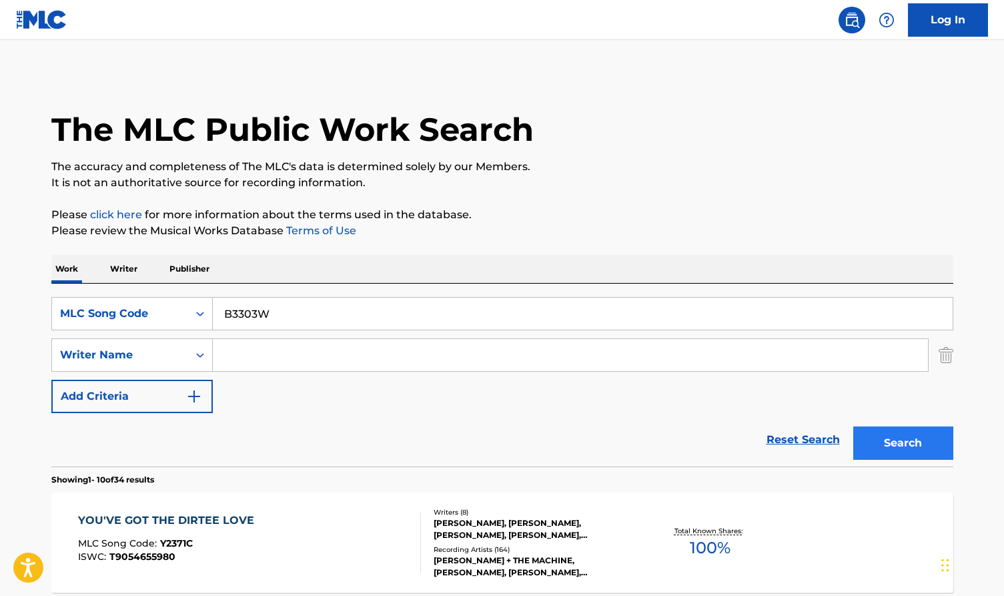
click at [901, 451] on button "Search" at bounding box center [903, 442] width 100 height 33
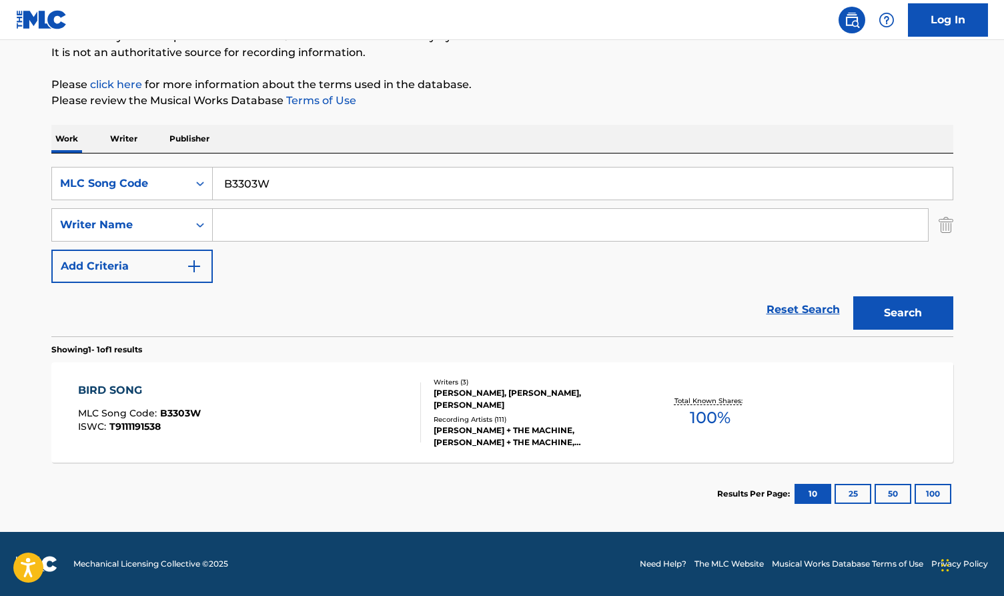
scroll to position [130, 0]
click at [273, 175] on input "B3303W" at bounding box center [583, 183] width 740 height 32
paste input "A52787"
click at [887, 314] on button "Search" at bounding box center [903, 312] width 100 height 33
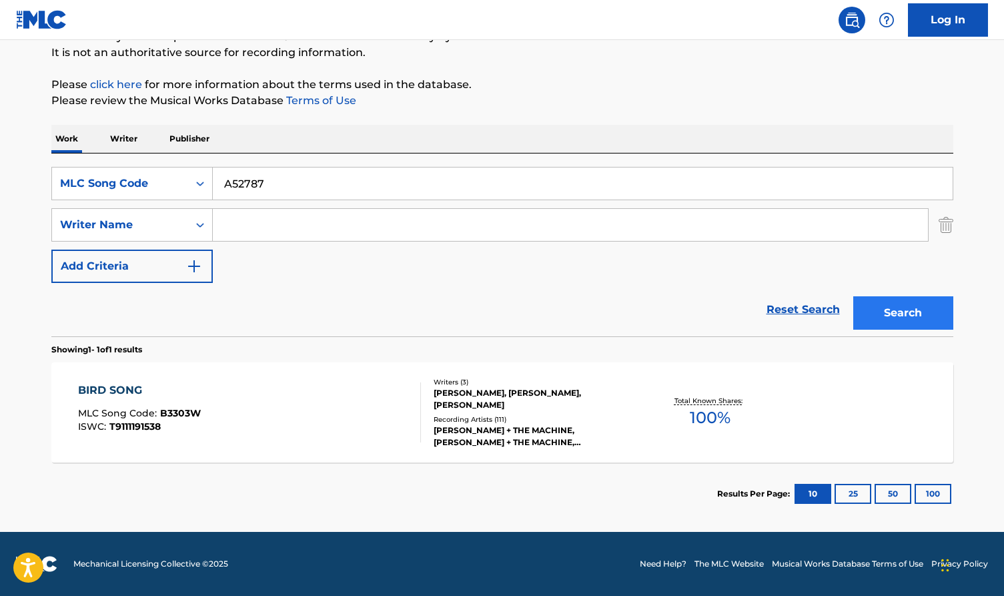
scroll to position [27, 0]
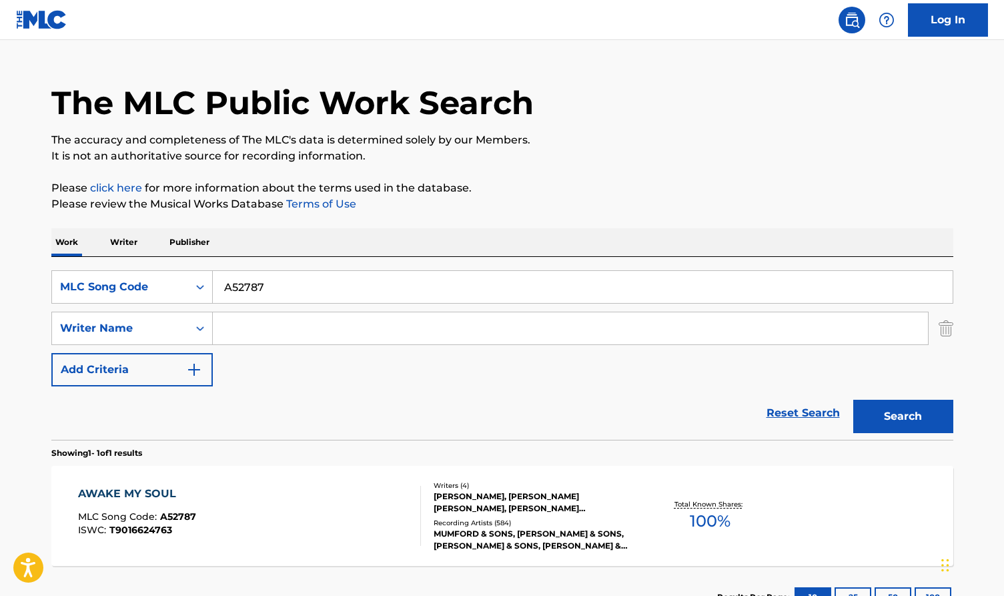
click at [286, 284] on input "A52787" at bounding box center [583, 287] width 740 height 32
paste input "M2387Y"
click at [956, 417] on div "The MLC Public Work Search The accuracy and completeness of The MLC's data is d…" at bounding box center [502, 338] width 934 height 582
click at [931, 414] on button "Search" at bounding box center [903, 416] width 100 height 33
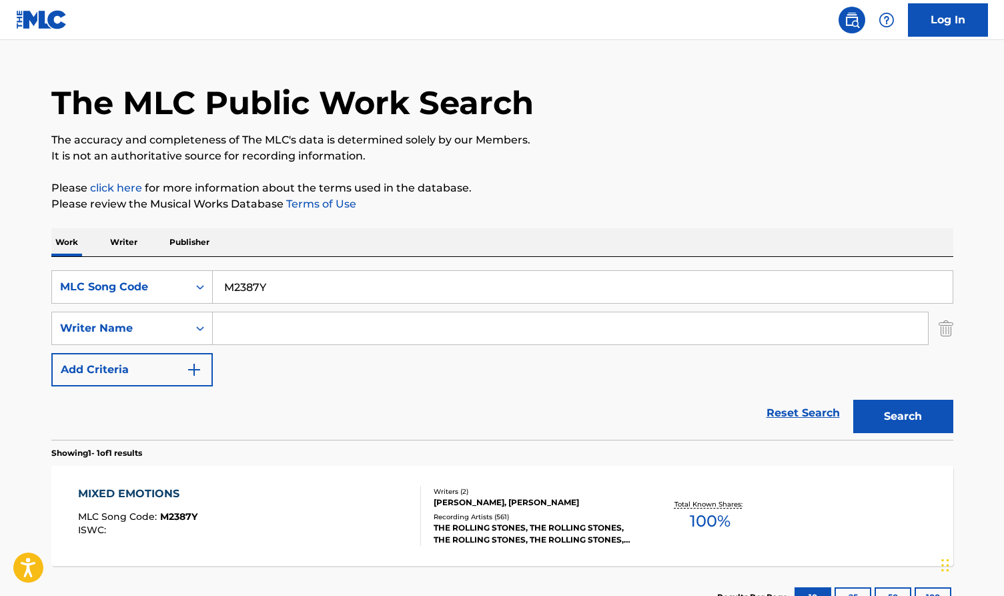
click at [287, 275] on input "M2387Y" at bounding box center [583, 287] width 740 height 32
paste input "I65405"
click at [914, 399] on div "Search" at bounding box center [900, 412] width 107 height 53
click at [912, 410] on button "Search" at bounding box center [903, 416] width 100 height 33
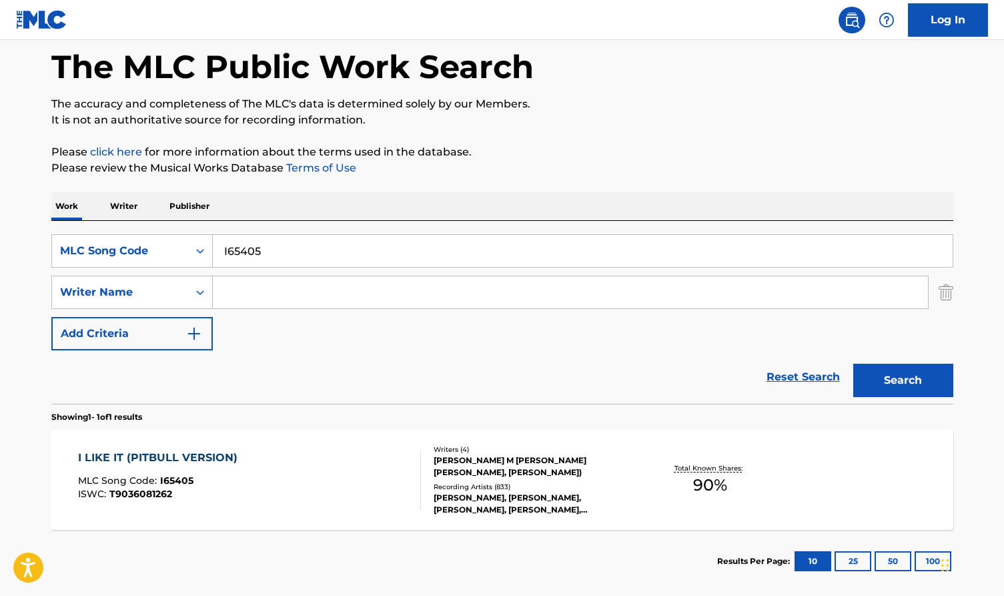
scroll to position [69, 0]
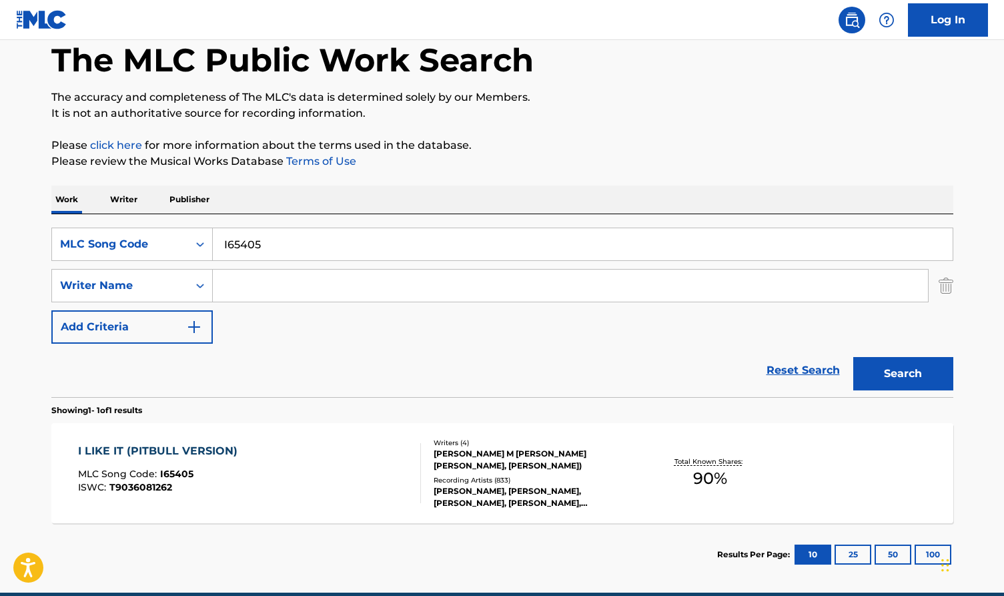
click at [276, 233] on input "I65405" at bounding box center [583, 244] width 740 height 32
paste input "0257"
type input "I60257"
click at [926, 369] on button "Search" at bounding box center [903, 373] width 100 height 33
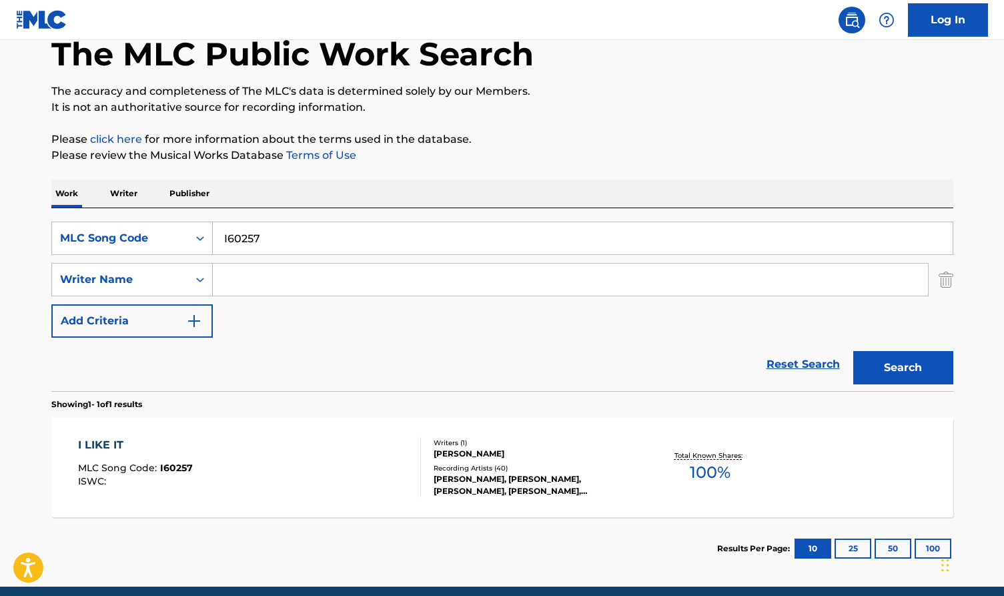
scroll to position [83, 0]
